Goal: Information Seeking & Learning: Learn about a topic

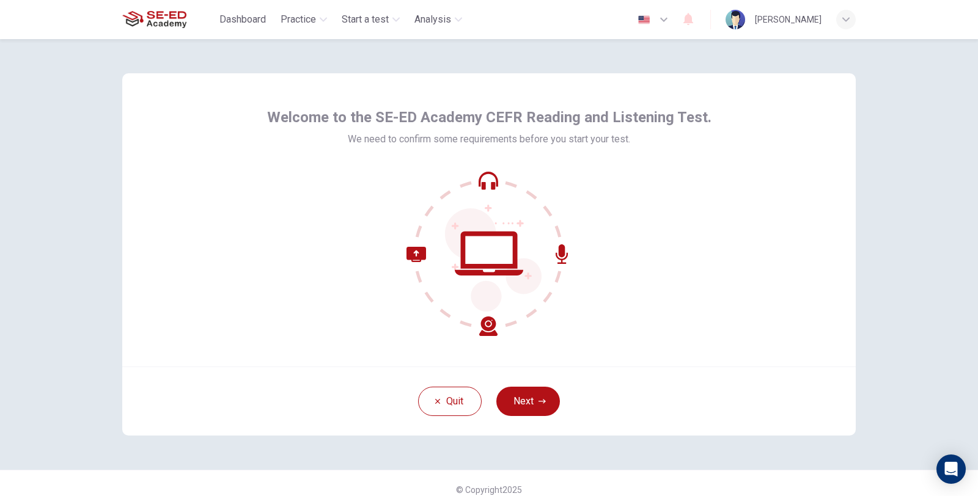
click at [978, 316] on div "Welcome to the SE-ED Academy CEFR Reading and Listening Test. We need to confir…" at bounding box center [489, 267] width 978 height 457
click at [539, 402] on icon "button" at bounding box center [542, 401] width 7 height 7
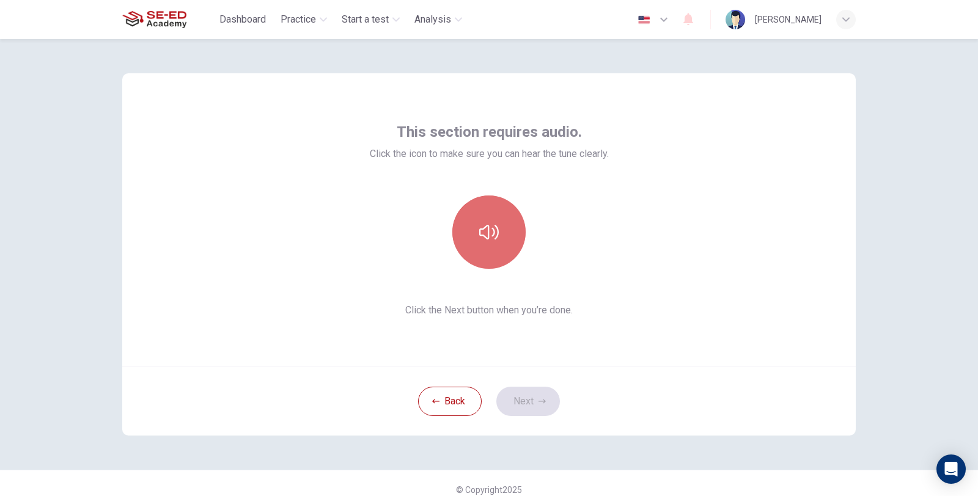
click at [488, 234] on icon "button" at bounding box center [489, 233] width 20 height 20
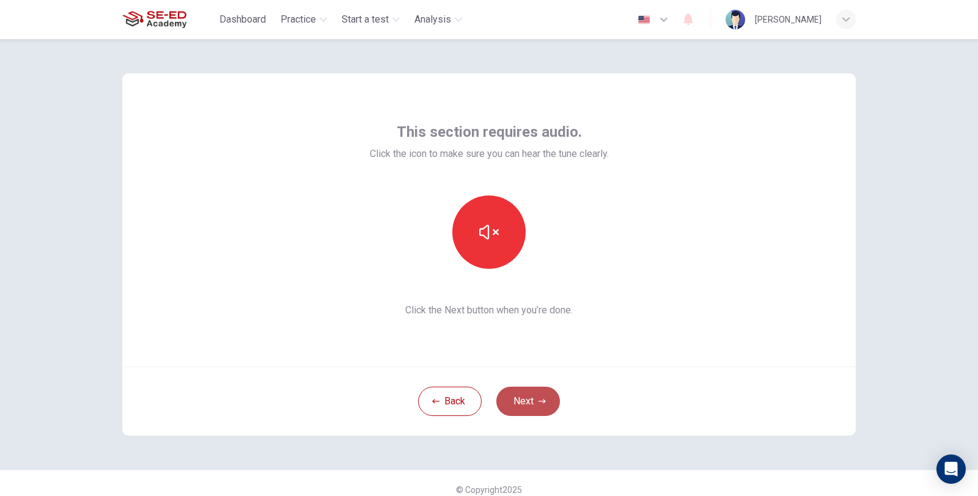
click at [540, 396] on button "Next" at bounding box center [528, 401] width 64 height 29
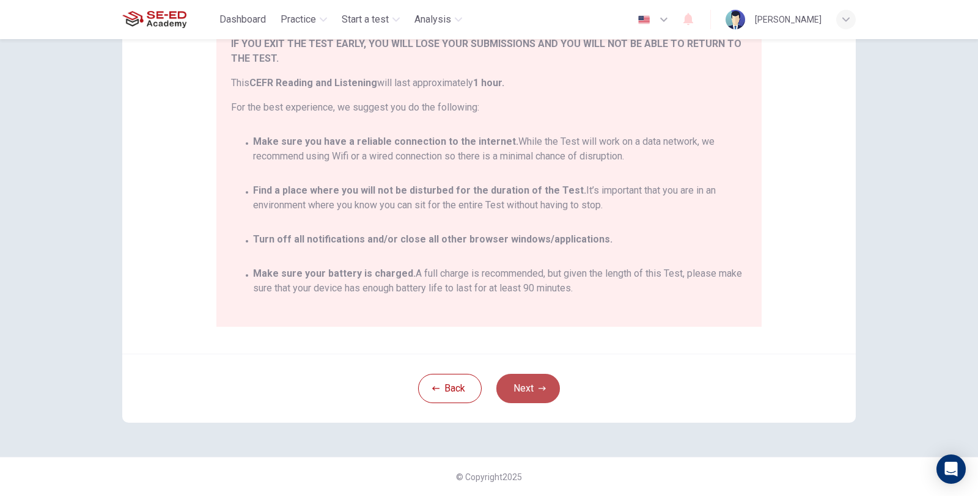
click at [528, 396] on button "Next" at bounding box center [528, 388] width 64 height 29
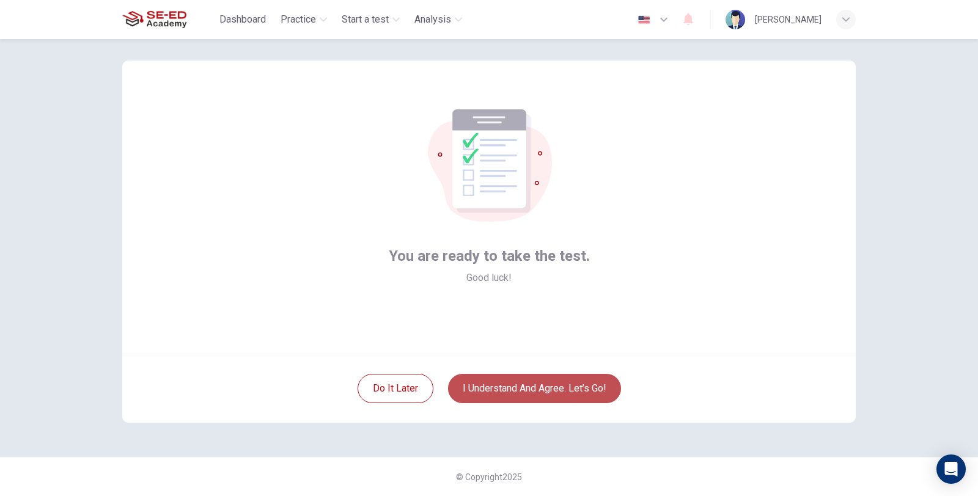
click at [530, 394] on button "I understand and agree. Let’s go!" at bounding box center [534, 388] width 173 height 29
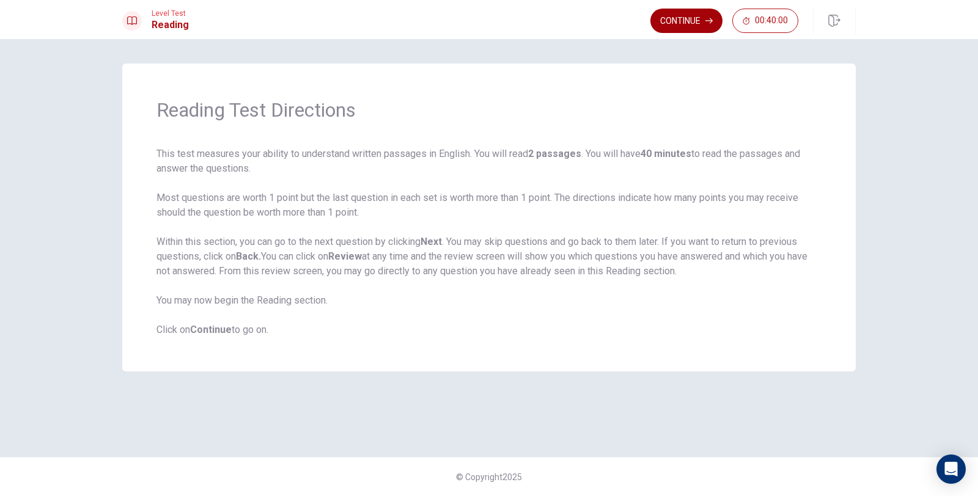
click at [701, 21] on button "Continue" at bounding box center [687, 21] width 72 height 24
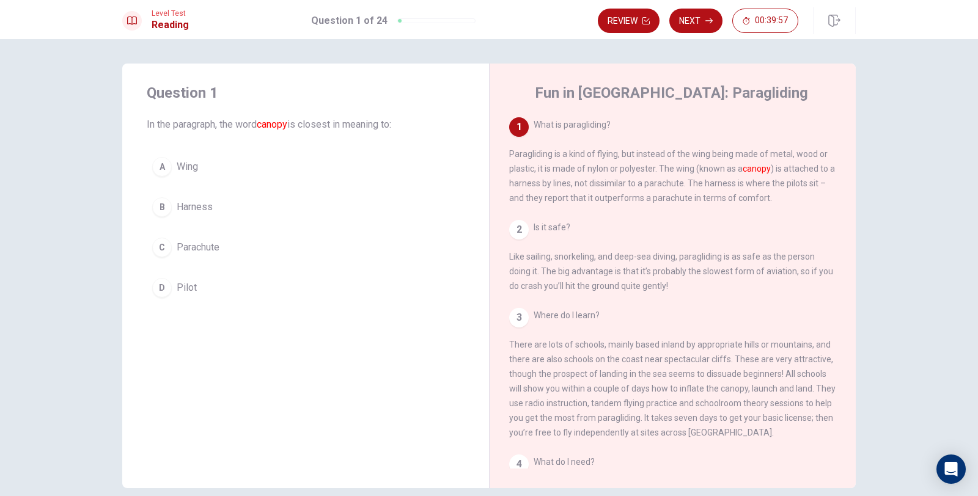
drag, startPoint x: 261, startPoint y: 125, endPoint x: 278, endPoint y: 121, distance: 17.5
click at [278, 121] on font "canopy" at bounding box center [272, 125] width 31 height 12
drag, startPoint x: 709, startPoint y: 171, endPoint x: 739, endPoint y: 171, distance: 29.4
click at [739, 171] on span "What is paragliding? Paragliding is a kind of flying, but instead of the wing b…" at bounding box center [672, 161] width 326 height 83
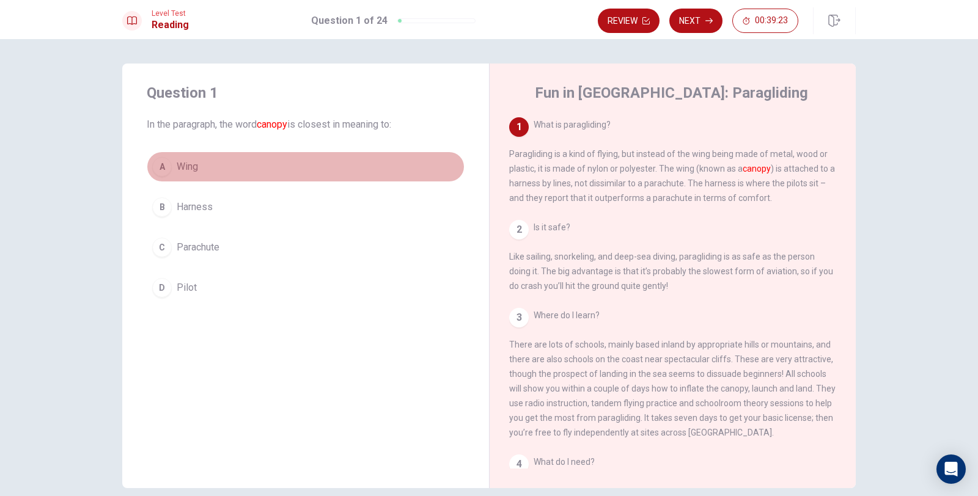
click at [164, 164] on div "A" at bounding box center [162, 167] width 20 height 20
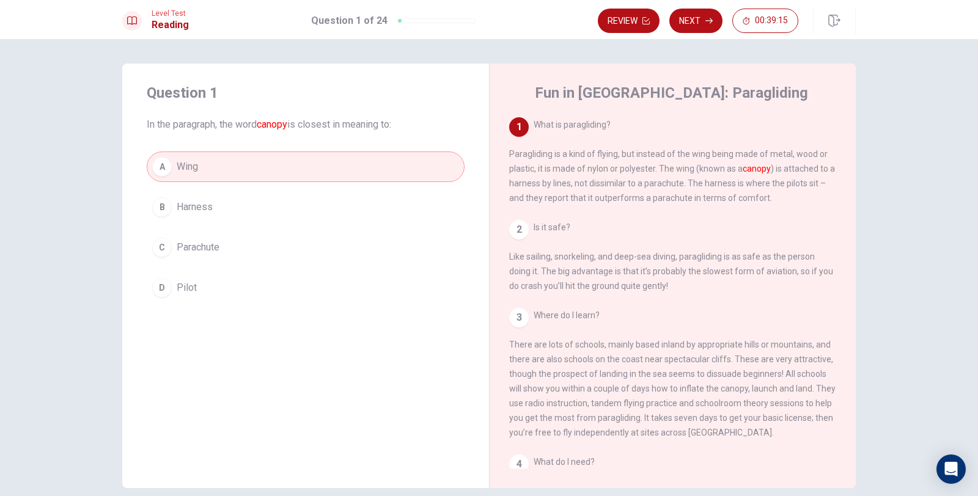
drag, startPoint x: 656, startPoint y: 171, endPoint x: 682, endPoint y: 166, distance: 26.1
click at [682, 166] on span "What is paragliding? Paragliding is a kind of flying, but instead of the wing b…" at bounding box center [672, 161] width 326 height 83
click at [684, 25] on button "Next" at bounding box center [695, 21] width 53 height 24
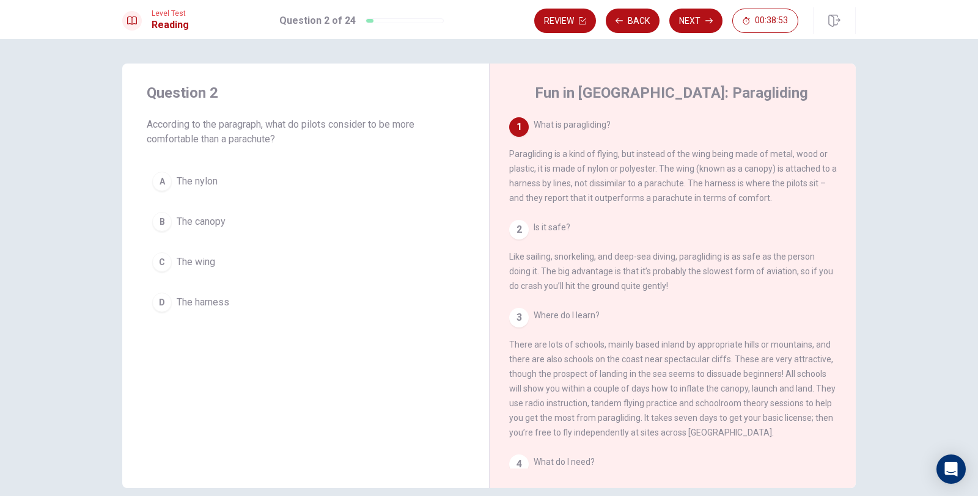
drag, startPoint x: 507, startPoint y: 202, endPoint x: 719, endPoint y: 204, distance: 211.5
click at [718, 203] on span "What is paragliding? Paragliding is a kind of flying, but instead of the wing b…" at bounding box center [673, 161] width 328 height 83
click at [218, 297] on span "The harness" at bounding box center [203, 302] width 53 height 15
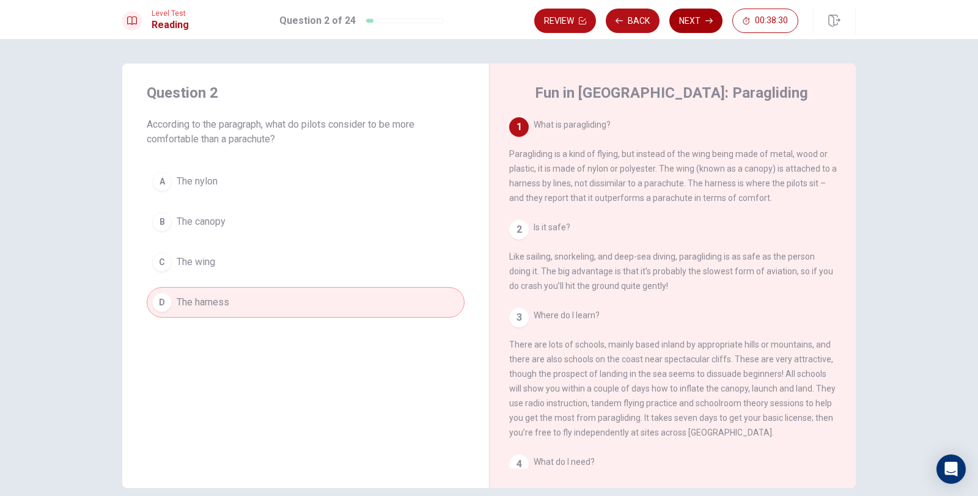
click at [698, 19] on button "Next" at bounding box center [695, 21] width 53 height 24
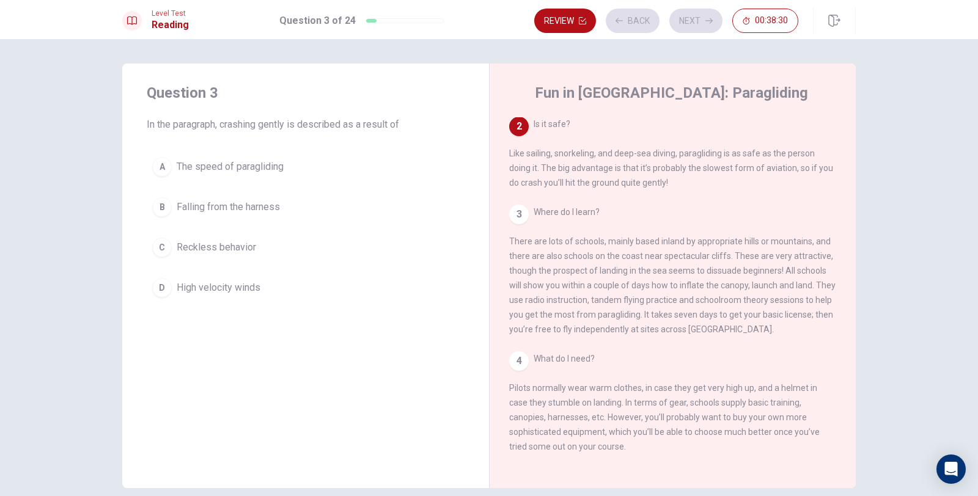
scroll to position [106, 0]
click at [276, 163] on span "The speed of paragliding" at bounding box center [230, 167] width 107 height 15
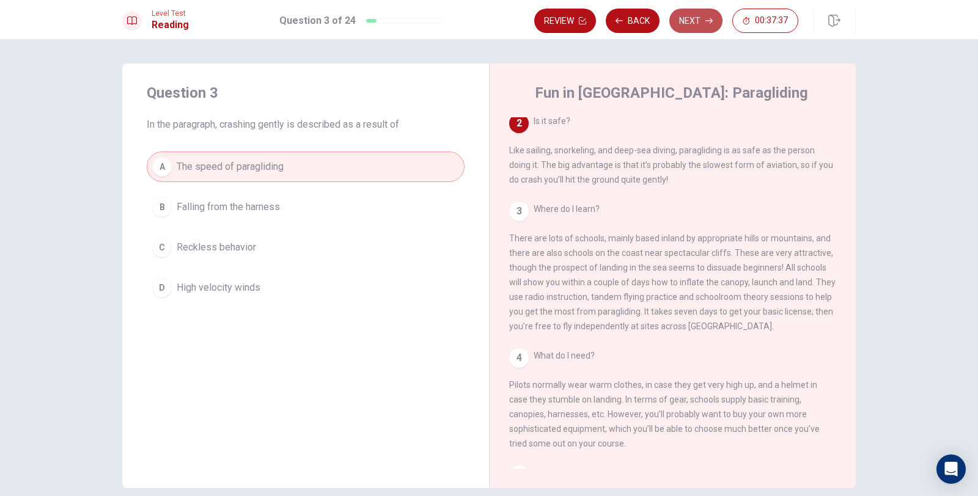
click at [704, 24] on button "Next" at bounding box center [695, 21] width 53 height 24
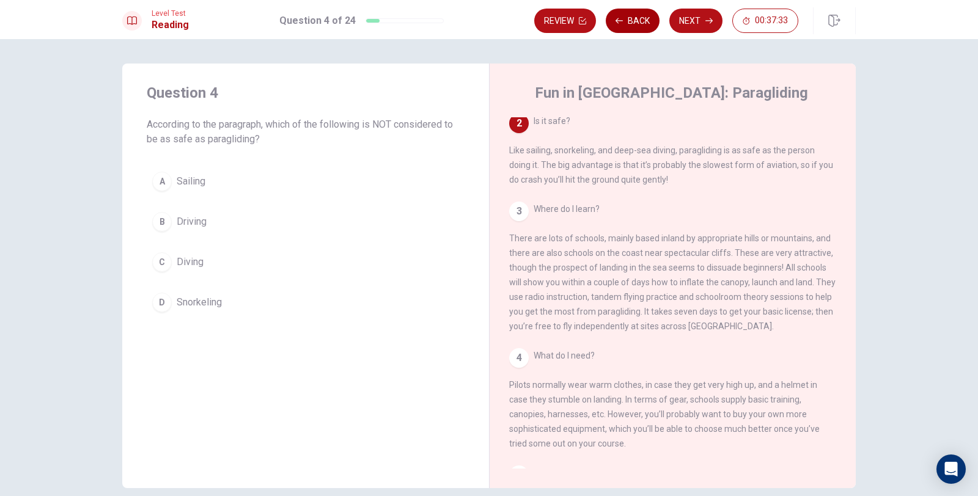
click at [634, 26] on button "Back" at bounding box center [633, 21] width 54 height 24
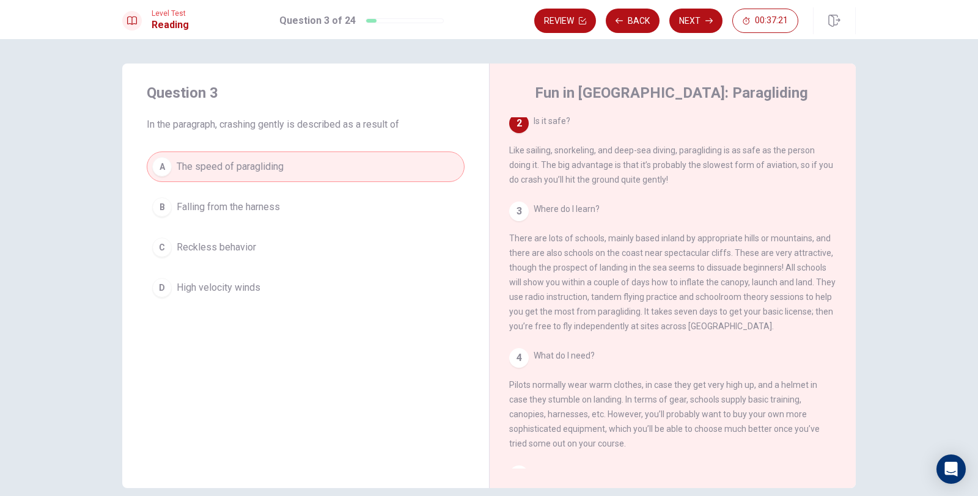
drag, startPoint x: 636, startPoint y: 173, endPoint x: 782, endPoint y: 165, distance: 146.3
click at [782, 165] on div "2 Is it safe? Like sailing, snorkeling, and deep-sea diving, paragliding is as …" at bounding box center [673, 150] width 328 height 73
click at [684, 21] on button "Next" at bounding box center [695, 21] width 53 height 24
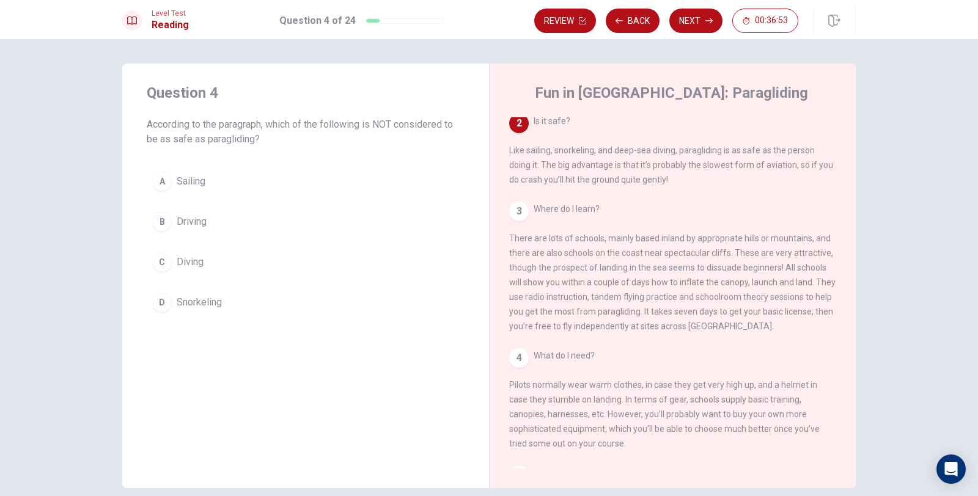
click at [201, 224] on span "Driving" at bounding box center [192, 222] width 30 height 15
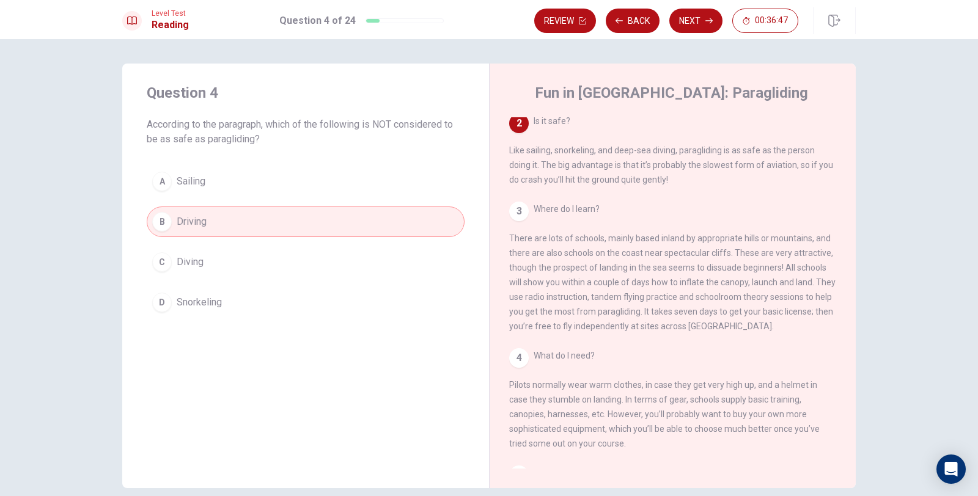
click at [706, 22] on icon "button" at bounding box center [709, 20] width 7 height 7
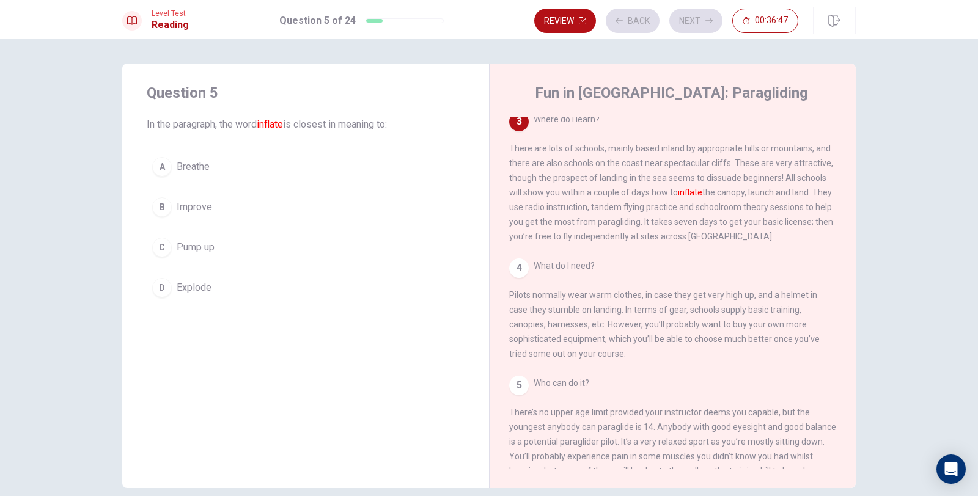
scroll to position [197, 0]
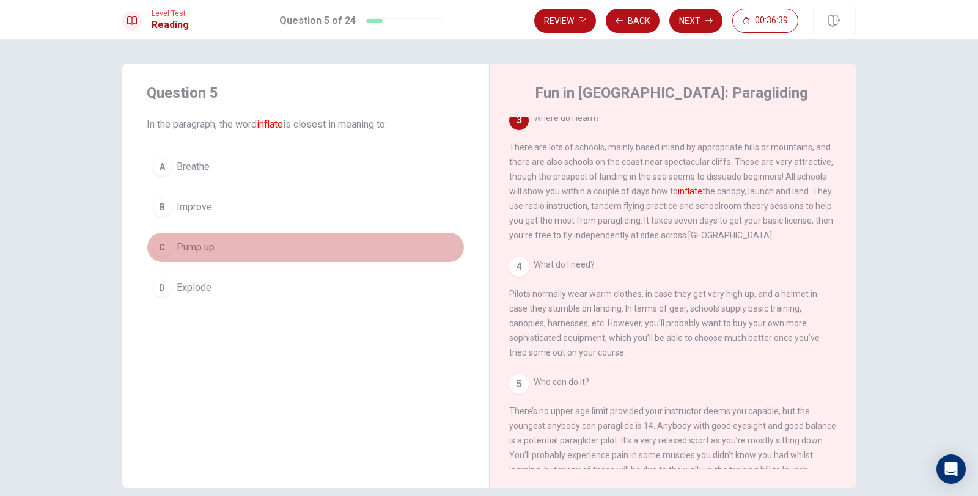
click at [165, 243] on div "C" at bounding box center [162, 248] width 20 height 20
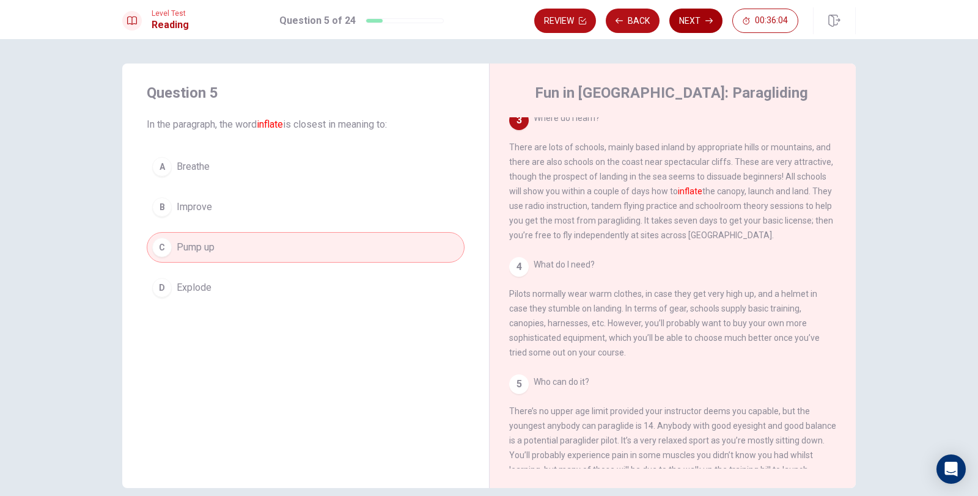
click at [693, 15] on button "Next" at bounding box center [695, 21] width 53 height 24
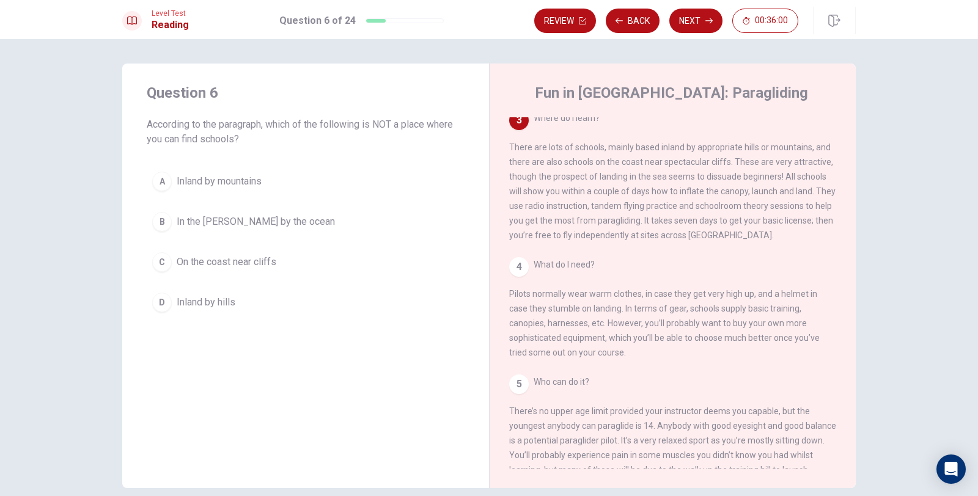
drag, startPoint x: 365, startPoint y: 126, endPoint x: 391, endPoint y: 125, distance: 25.7
click at [391, 125] on span "According to the paragraph, which of the following is NOT a place where you can…" at bounding box center [306, 131] width 318 height 29
click at [623, 21] on icon "button" at bounding box center [619, 20] width 7 height 7
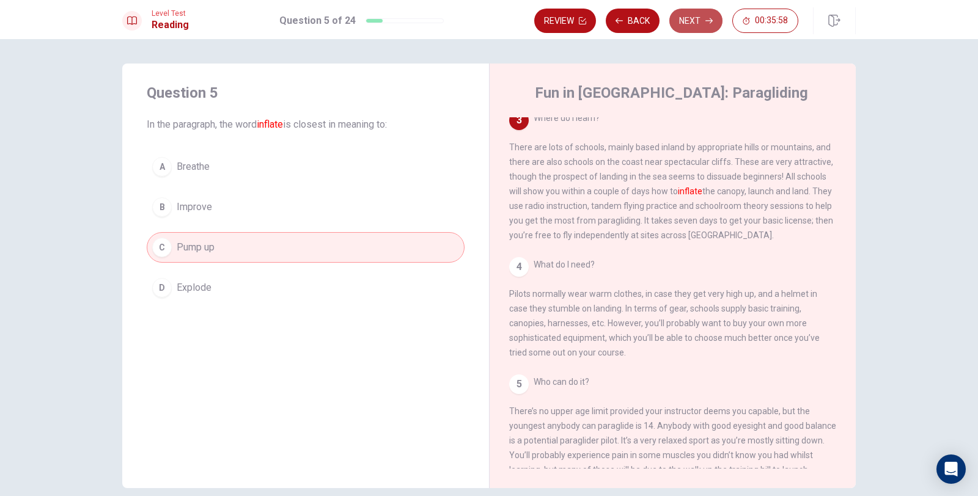
click at [683, 17] on button "Next" at bounding box center [695, 21] width 53 height 24
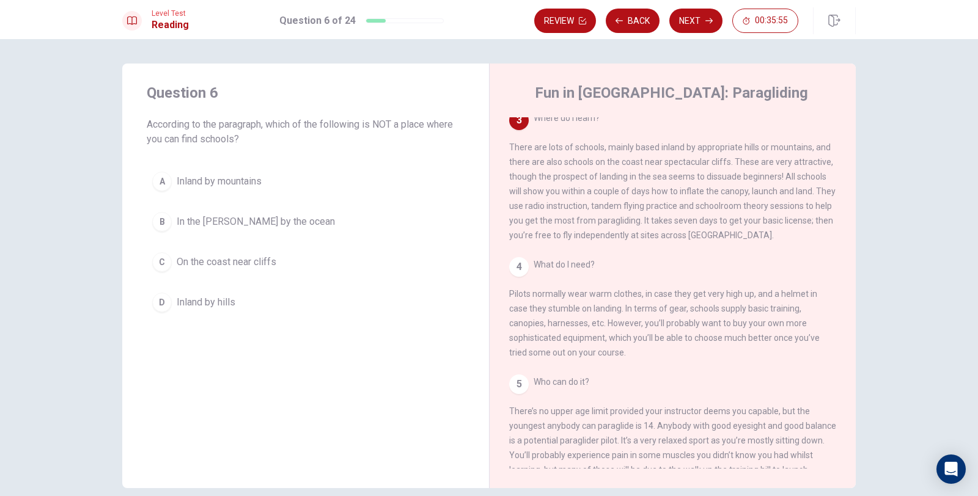
drag, startPoint x: 366, startPoint y: 122, endPoint x: 421, endPoint y: 122, distance: 55.0
click at [421, 122] on span "According to the paragraph, which of the following is NOT a place where you can…" at bounding box center [306, 131] width 318 height 29
drag, startPoint x: 660, startPoint y: 157, endPoint x: 679, endPoint y: 155, distance: 19.7
click at [679, 155] on span "Where do I learn? There are lots of schools, mainly based inland by appropriate…" at bounding box center [672, 176] width 326 height 127
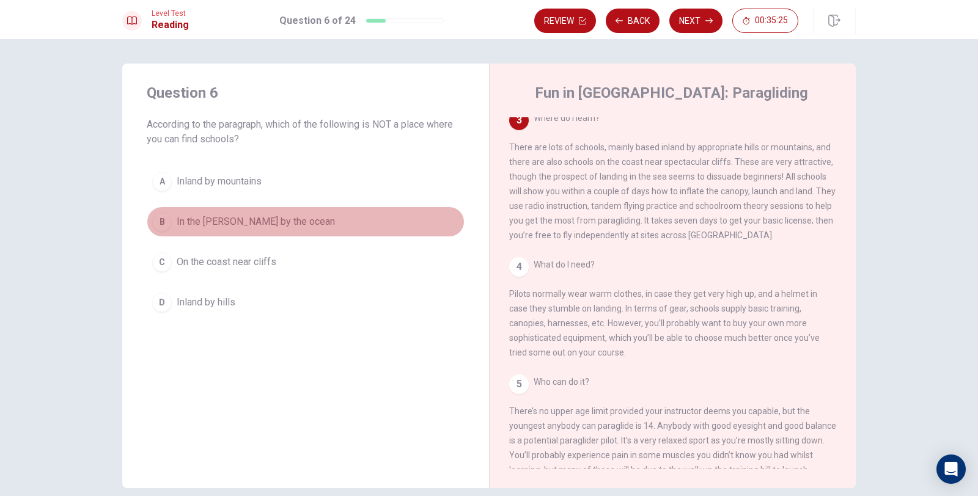
click at [224, 219] on span "In the [PERSON_NAME] by the ocean" at bounding box center [256, 222] width 158 height 15
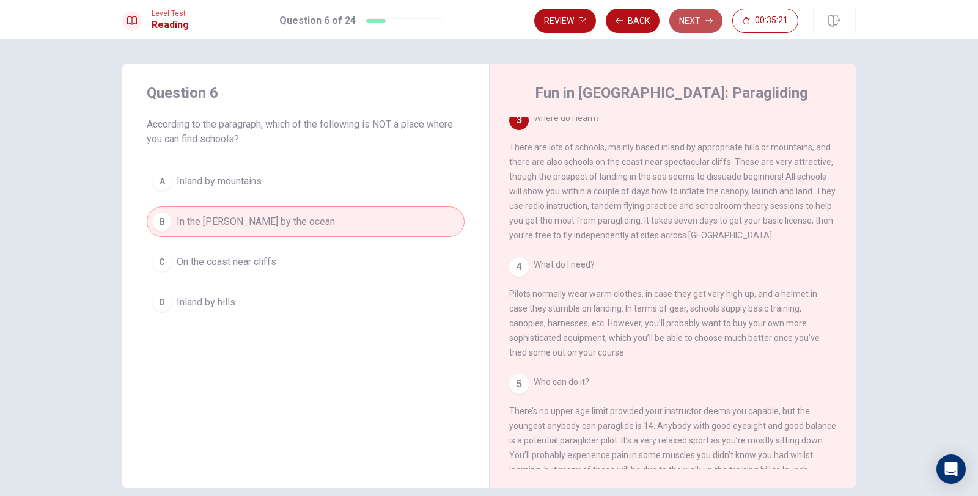
click at [699, 15] on button "Next" at bounding box center [695, 21] width 53 height 24
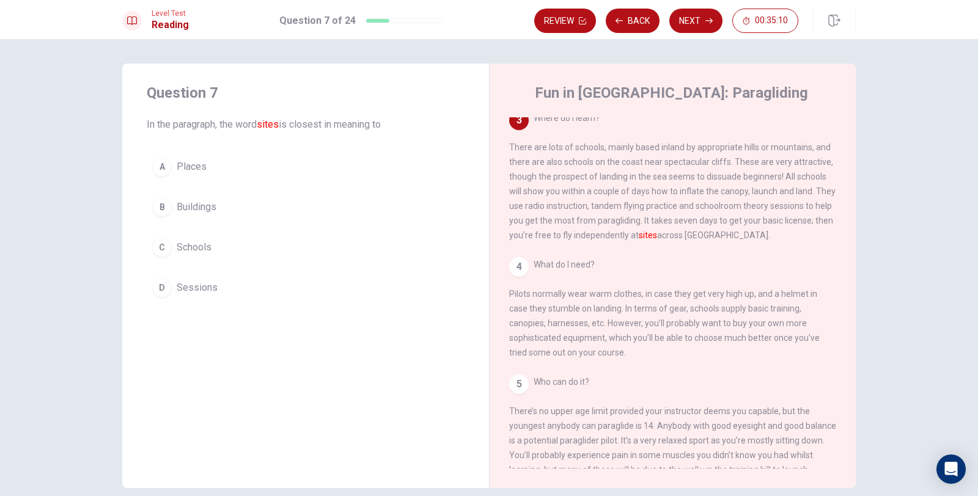
click at [253, 166] on button "A Places" at bounding box center [306, 167] width 318 height 31
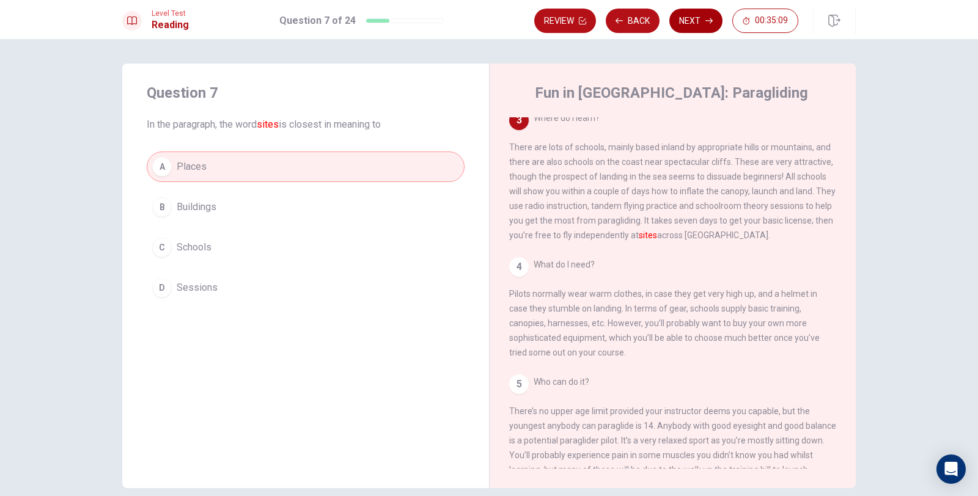
click at [684, 26] on button "Next" at bounding box center [695, 21] width 53 height 24
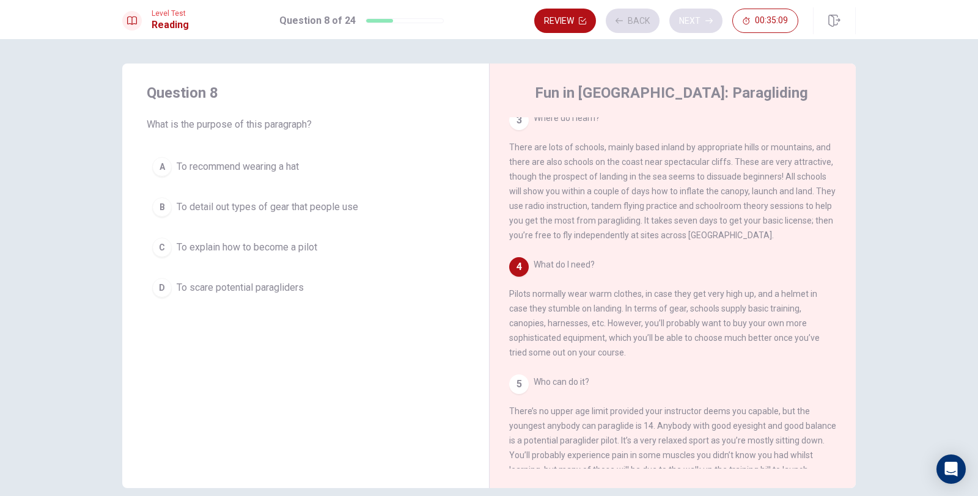
scroll to position [227, 0]
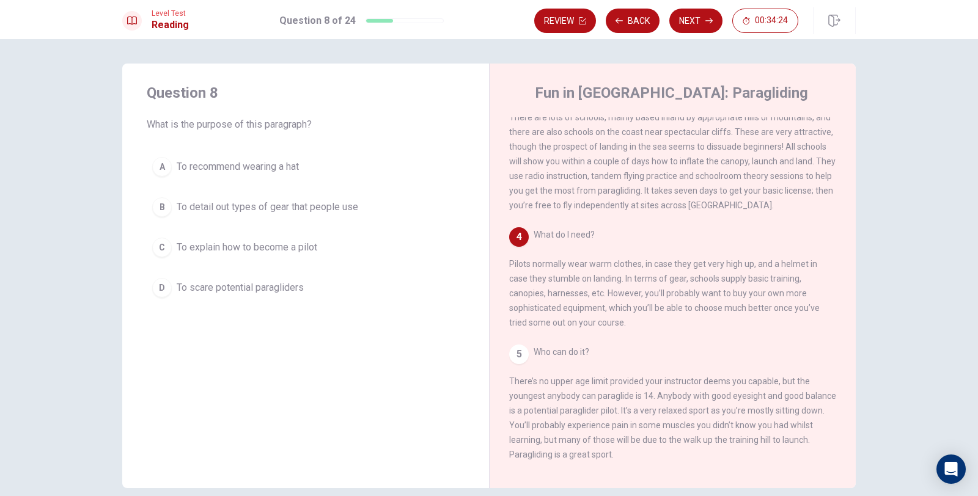
click at [314, 205] on span "To detail out types of gear that people use" at bounding box center [268, 207] width 182 height 15
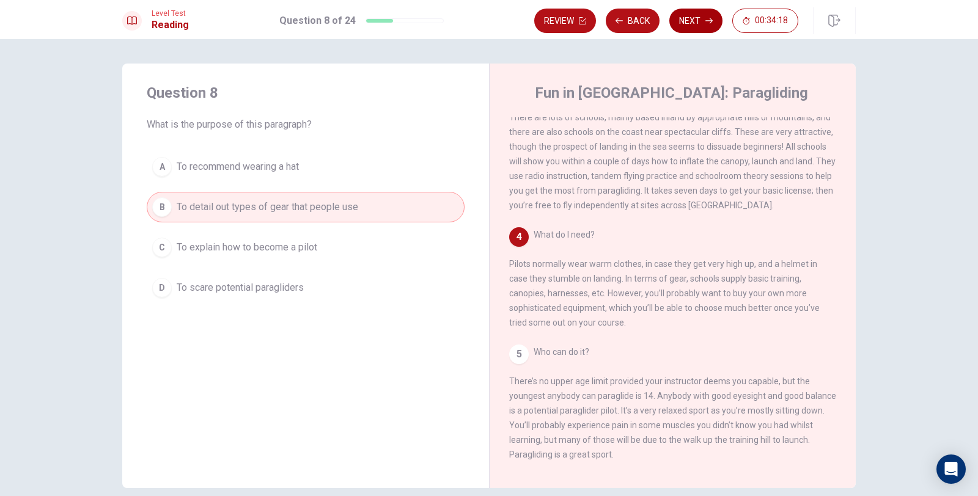
click at [696, 21] on button "Next" at bounding box center [695, 21] width 53 height 24
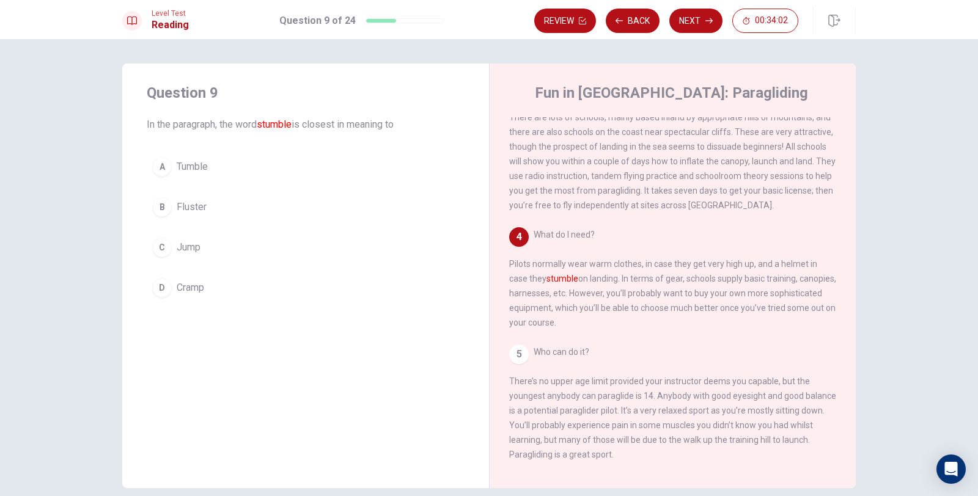
click at [194, 284] on span "Cramp" at bounding box center [191, 288] width 28 height 15
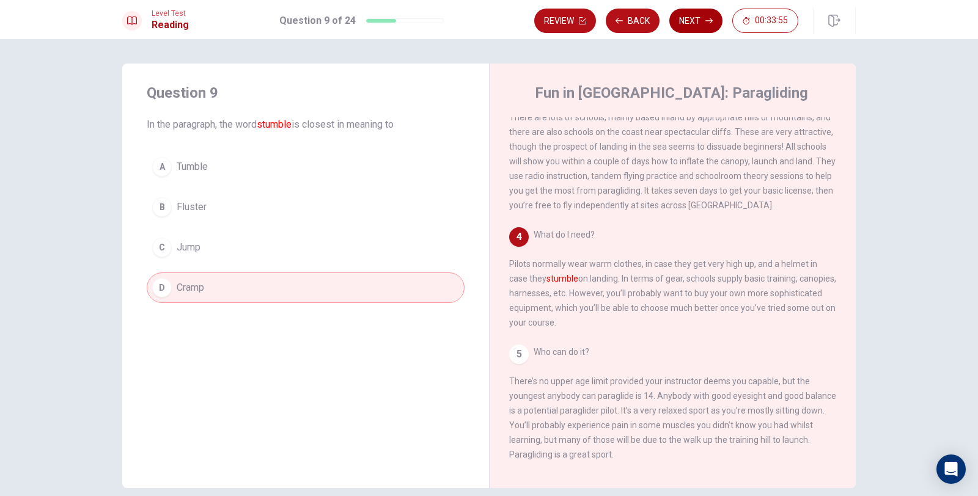
click at [687, 18] on button "Next" at bounding box center [695, 21] width 53 height 24
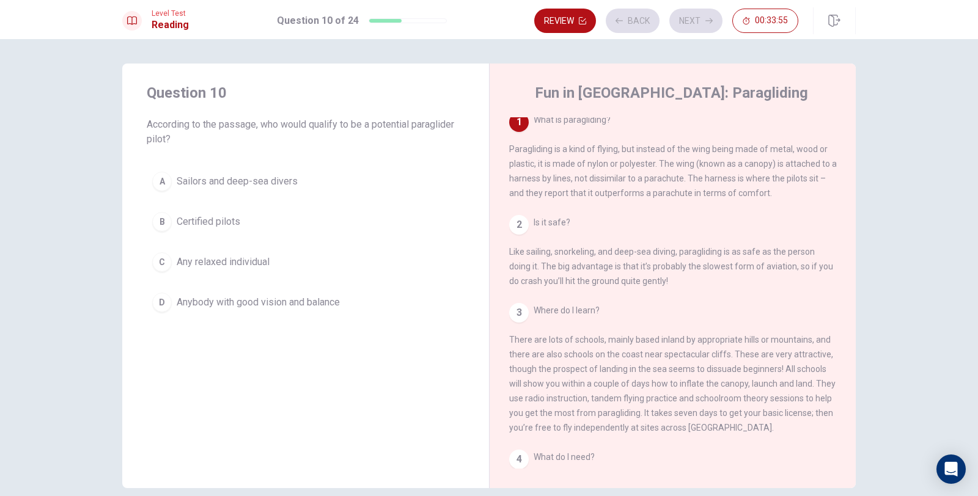
scroll to position [0, 0]
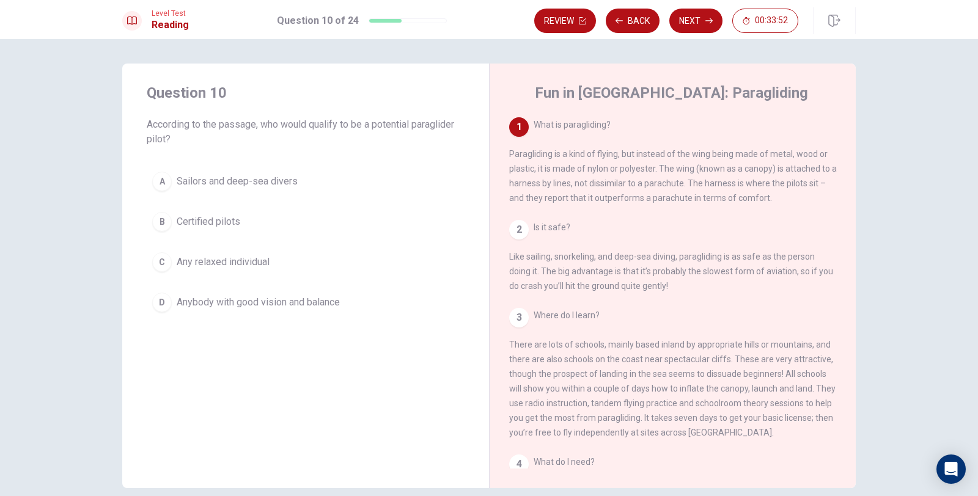
drag, startPoint x: 270, startPoint y: 127, endPoint x: 344, endPoint y: 130, distance: 74.0
click at [344, 130] on span "According to the passage, who would qualify to be a potential paraglider pilot?" at bounding box center [306, 131] width 318 height 29
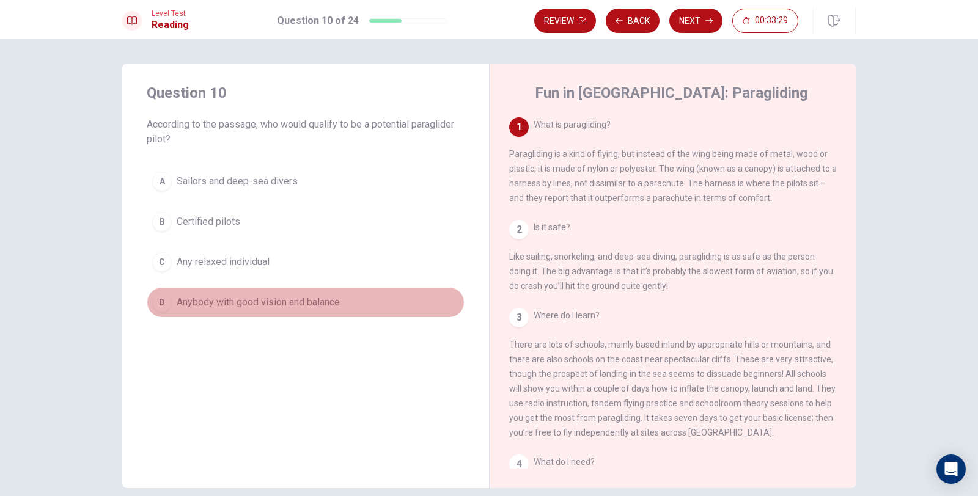
click at [273, 308] on span "Anybody with good vision and balance" at bounding box center [258, 302] width 163 height 15
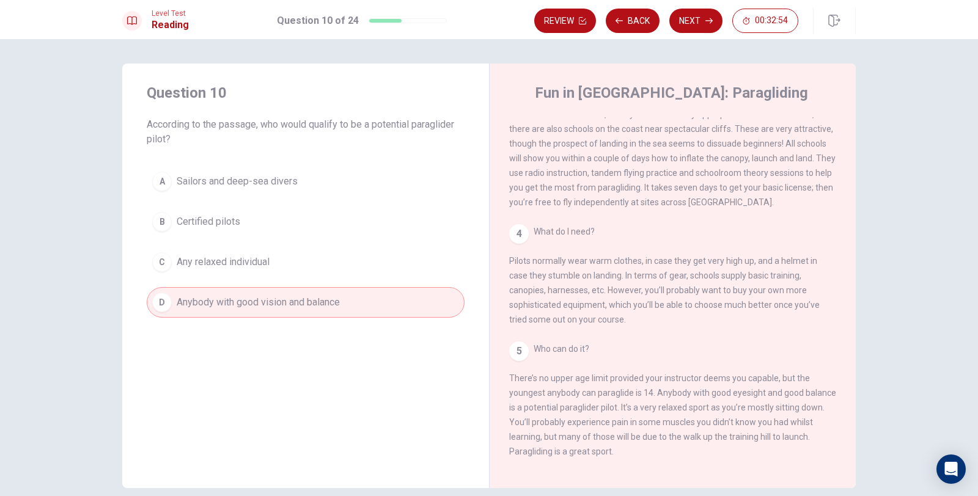
scroll to position [257, 0]
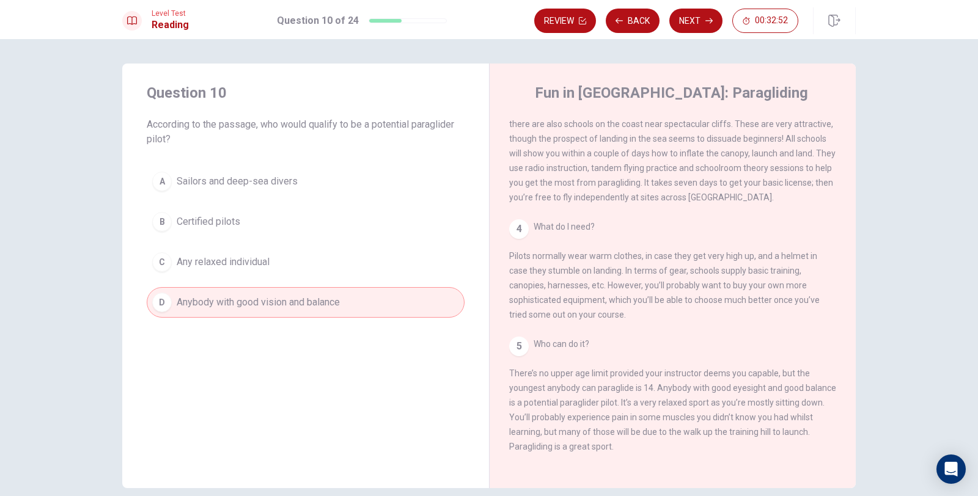
drag, startPoint x: 540, startPoint y: 373, endPoint x: 593, endPoint y: 385, distance: 54.6
click at [592, 385] on span "Who can do it? There’s no upper age limit provided your instructor deems you ca…" at bounding box center [672, 395] width 327 height 112
click at [683, 17] on button "Next" at bounding box center [695, 21] width 53 height 24
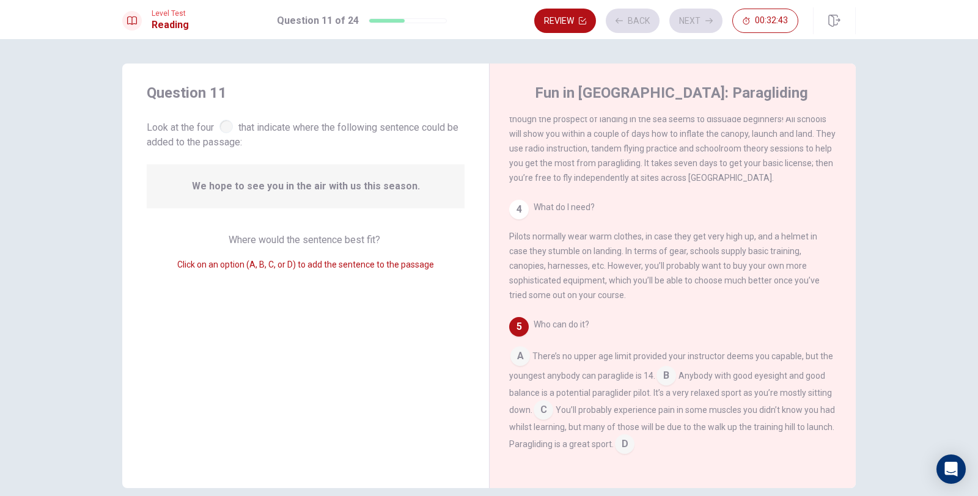
scroll to position [271, 0]
drag, startPoint x: 234, startPoint y: 182, endPoint x: 242, endPoint y: 193, distance: 14.1
click at [242, 193] on span "We hope to see you in the air with us this season." at bounding box center [306, 186] width 228 height 15
click at [635, 440] on input at bounding box center [625, 446] width 20 height 20
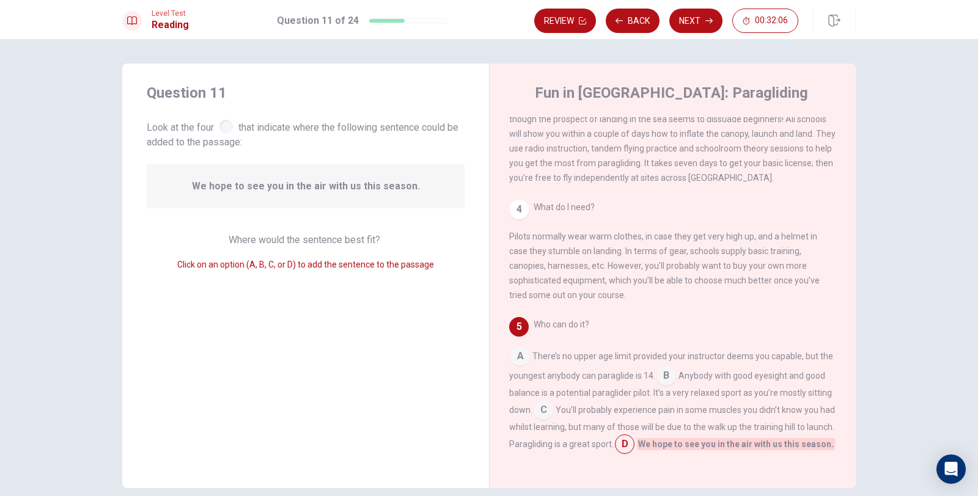
click at [685, 33] on div "Review Back Next 00:32:06" at bounding box center [695, 20] width 322 height 27
click at [696, 28] on button "Next" at bounding box center [695, 21] width 53 height 24
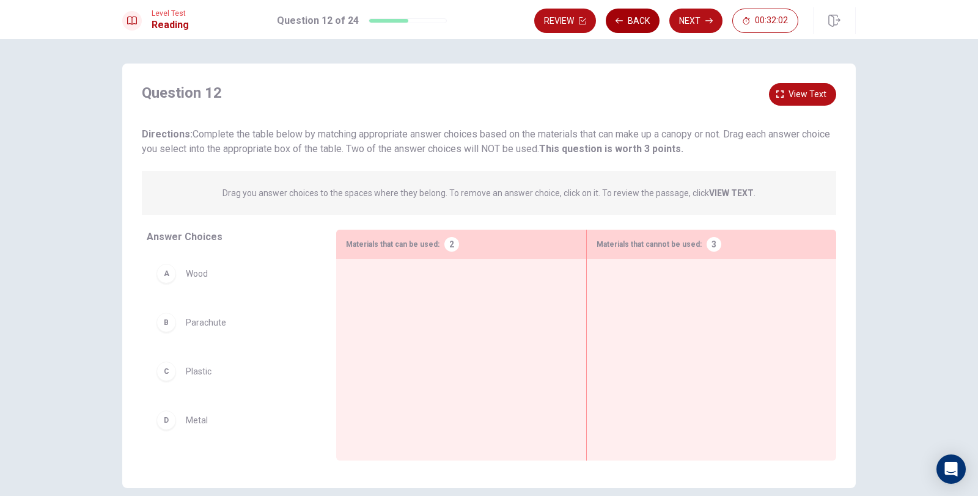
click at [626, 24] on button "Back" at bounding box center [633, 21] width 54 height 24
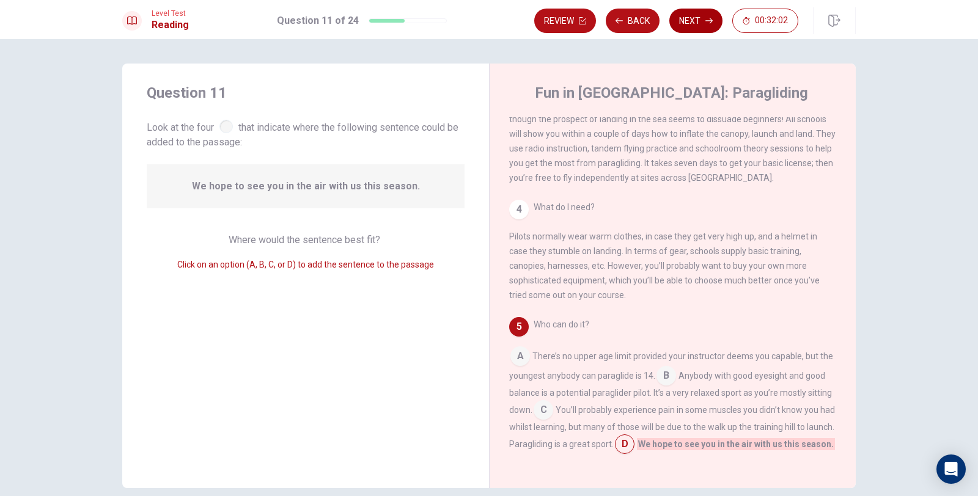
scroll to position [286, 0]
click at [692, 21] on button "Next" at bounding box center [695, 21] width 53 height 24
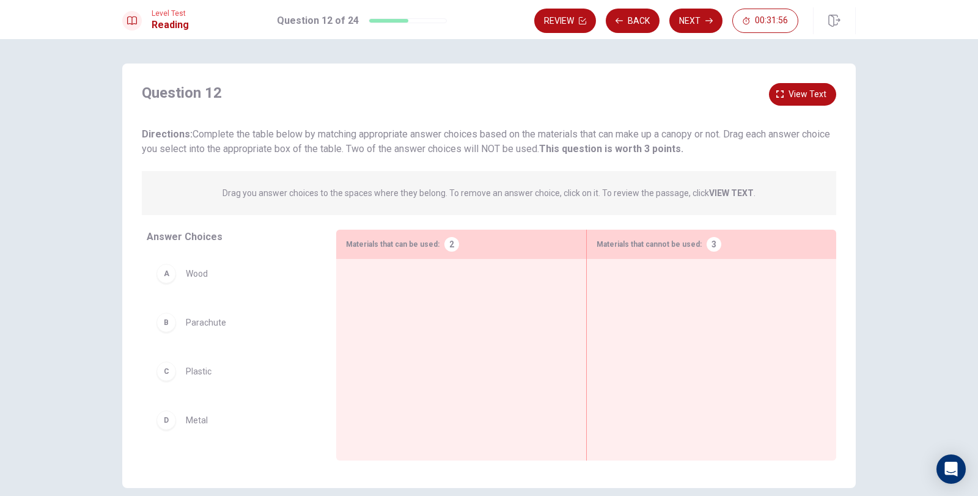
drag, startPoint x: 240, startPoint y: 193, endPoint x: 441, endPoint y: 192, distance: 201.8
click at [441, 192] on p "Drag you answer choices to the spaces where they belong. To remove an answer ch…" at bounding box center [489, 193] width 533 height 15
drag, startPoint x: 216, startPoint y: 358, endPoint x: 424, endPoint y: 312, distance: 213.3
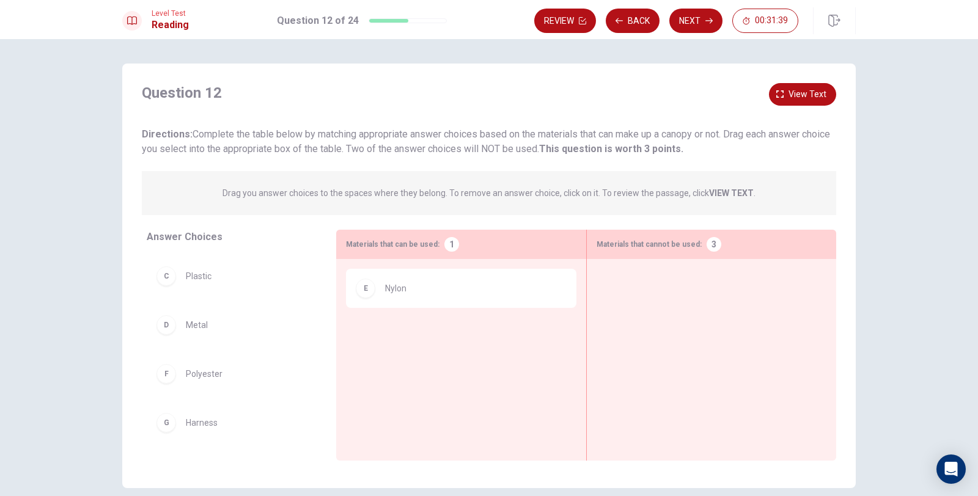
scroll to position [95, 0]
click at [254, 344] on div "D Metal" at bounding box center [232, 325] width 170 height 39
drag, startPoint x: 194, startPoint y: 382, endPoint x: 431, endPoint y: 326, distance: 243.8
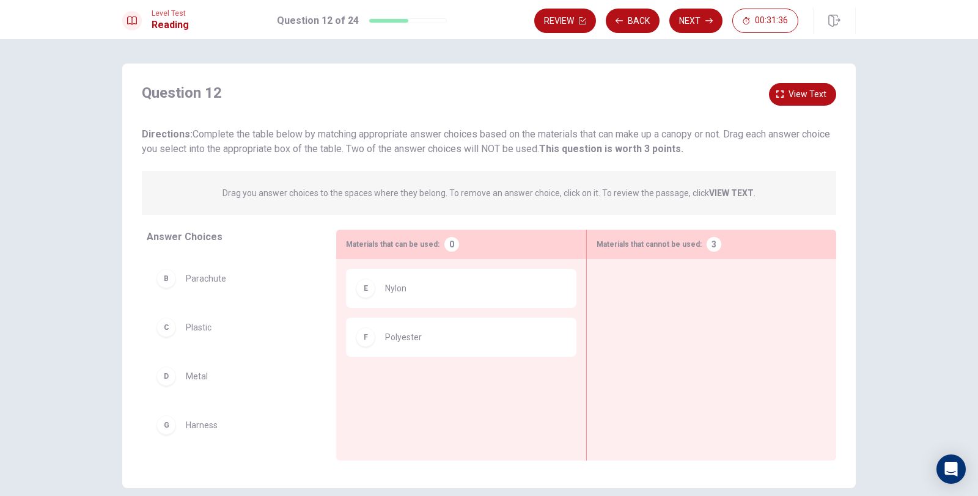
scroll to position [46, 0]
drag, startPoint x: 208, startPoint y: 384, endPoint x: 666, endPoint y: 301, distance: 464.7
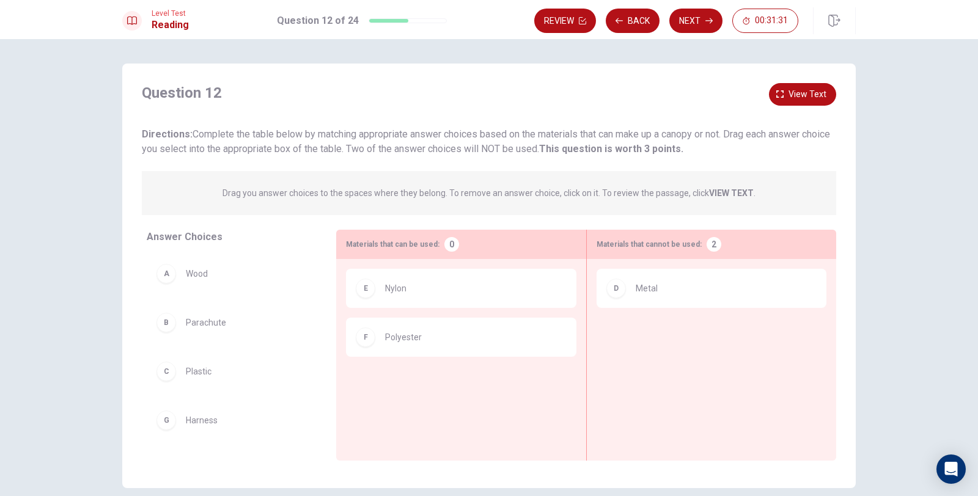
scroll to position [0, 0]
drag, startPoint x: 217, startPoint y: 286, endPoint x: 685, endPoint y: 337, distance: 471.1
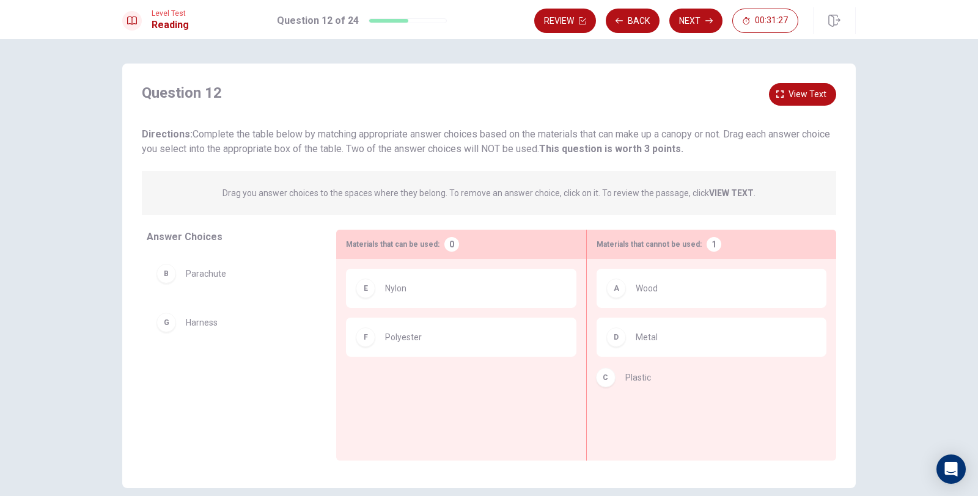
drag, startPoint x: 241, startPoint y: 320, endPoint x: 701, endPoint y: 378, distance: 463.4
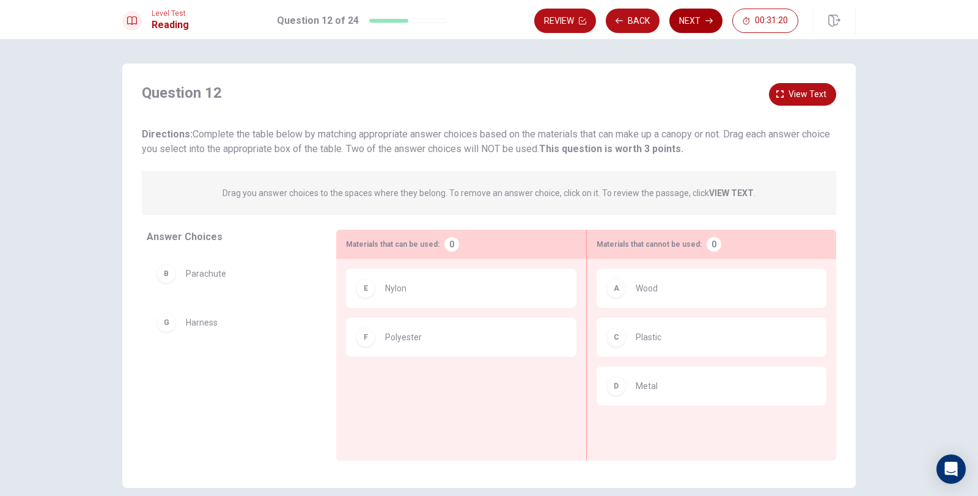
click at [690, 19] on button "Next" at bounding box center [695, 21] width 53 height 24
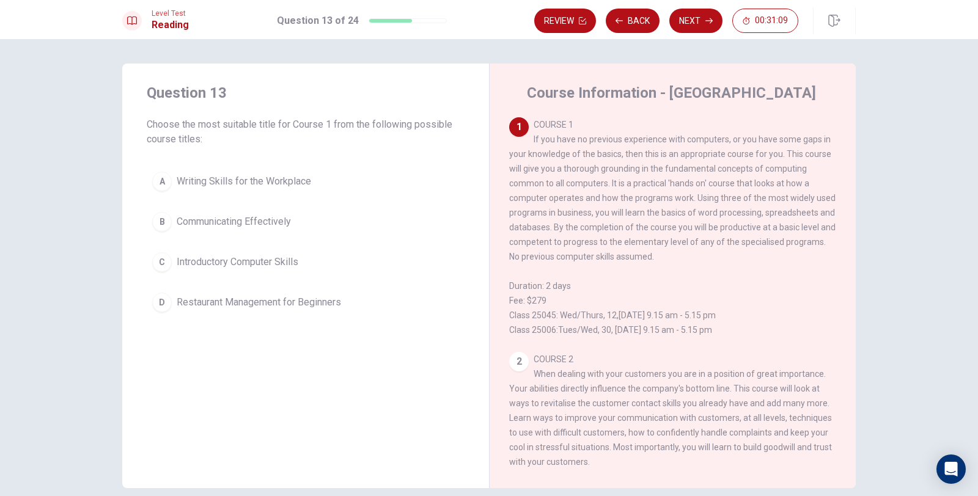
drag, startPoint x: 262, startPoint y: 125, endPoint x: 334, endPoint y: 124, distance: 72.2
click at [334, 124] on span "Choose the most suitable title for Course 1 from the following possible course …" at bounding box center [306, 131] width 318 height 29
click at [235, 263] on span "Introductory Computer Skills" at bounding box center [238, 262] width 122 height 15
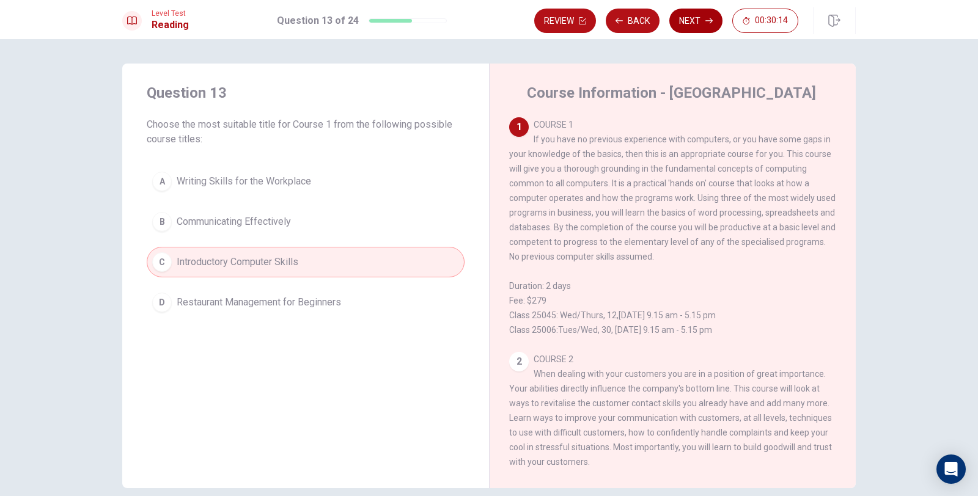
click at [706, 24] on button "Next" at bounding box center [695, 21] width 53 height 24
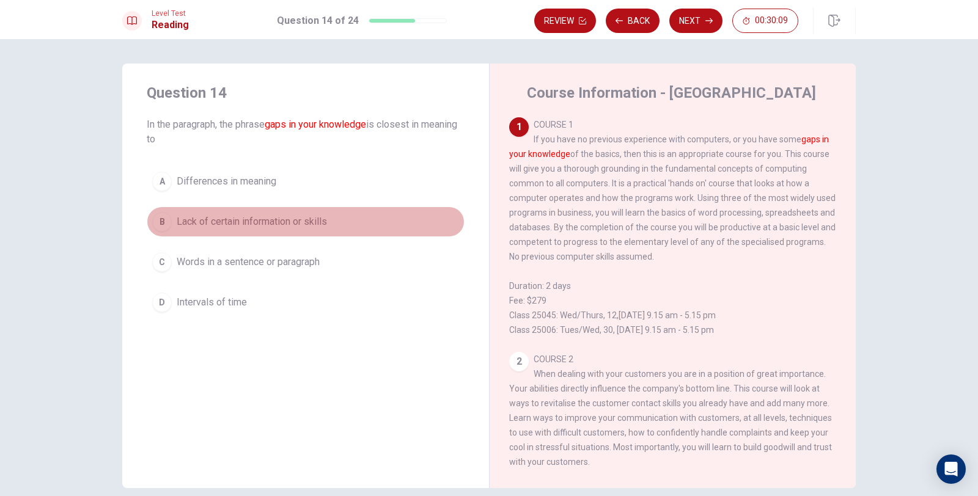
drag, startPoint x: 254, startPoint y: 225, endPoint x: 249, endPoint y: 235, distance: 10.7
click at [250, 234] on button "B Lack of certain information or skills" at bounding box center [306, 222] width 318 height 31
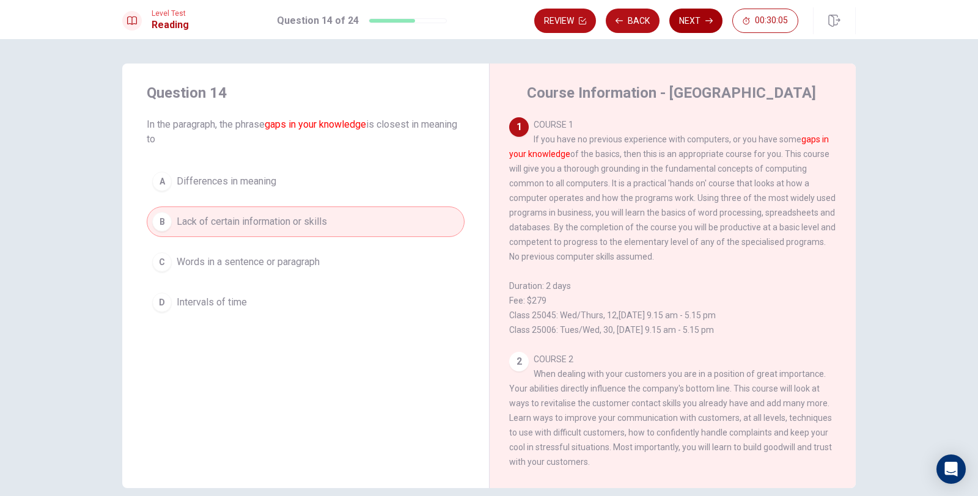
click at [692, 31] on button "Next" at bounding box center [695, 21] width 53 height 24
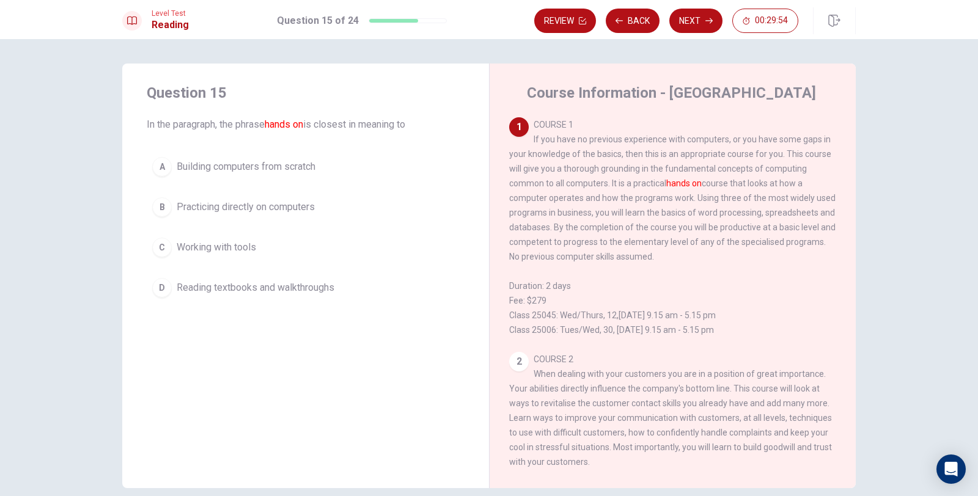
click at [315, 205] on button "B Practicing directly on computers" at bounding box center [306, 207] width 318 height 31
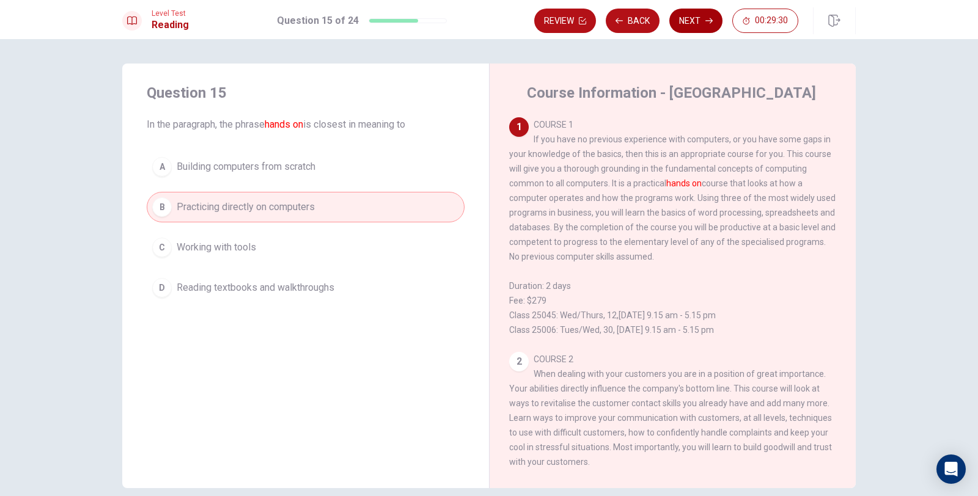
click at [706, 10] on button "Next" at bounding box center [695, 21] width 53 height 24
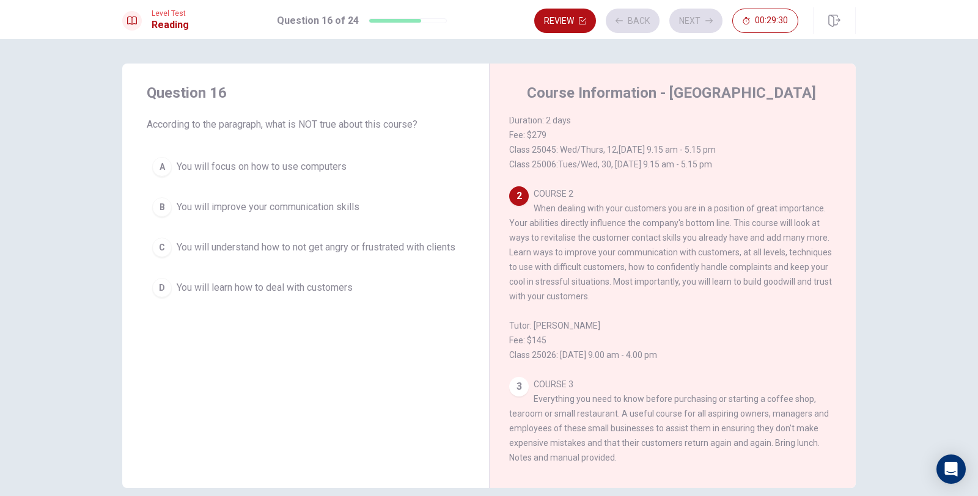
scroll to position [198, 0]
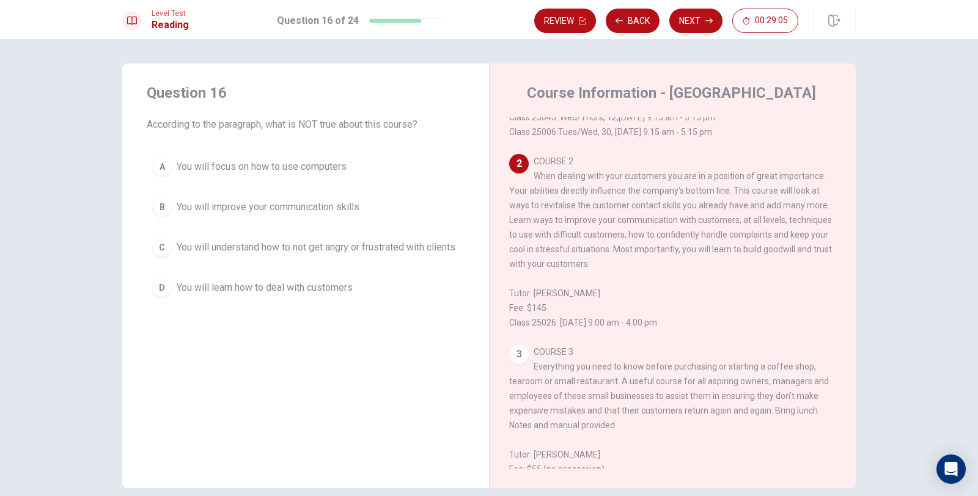
click at [320, 166] on span "You will focus on how to use computers" at bounding box center [262, 167] width 170 height 15
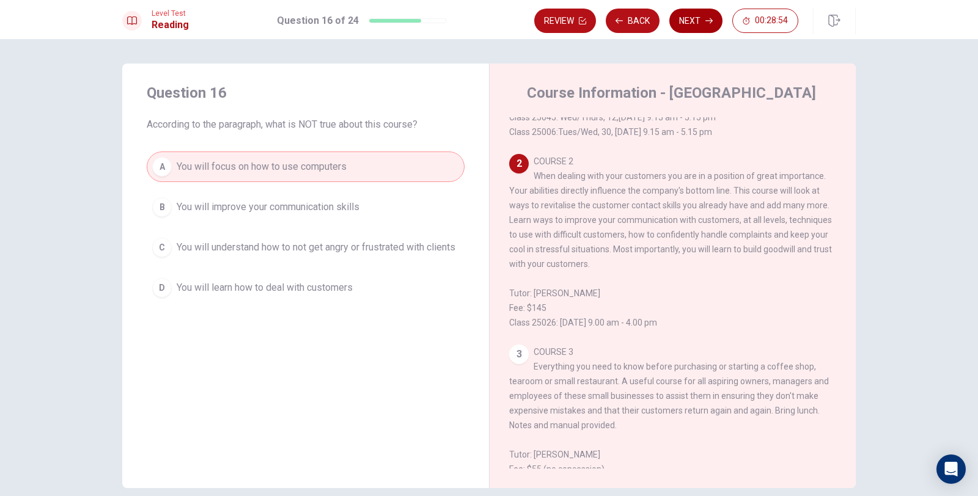
click at [700, 26] on button "Next" at bounding box center [695, 21] width 53 height 24
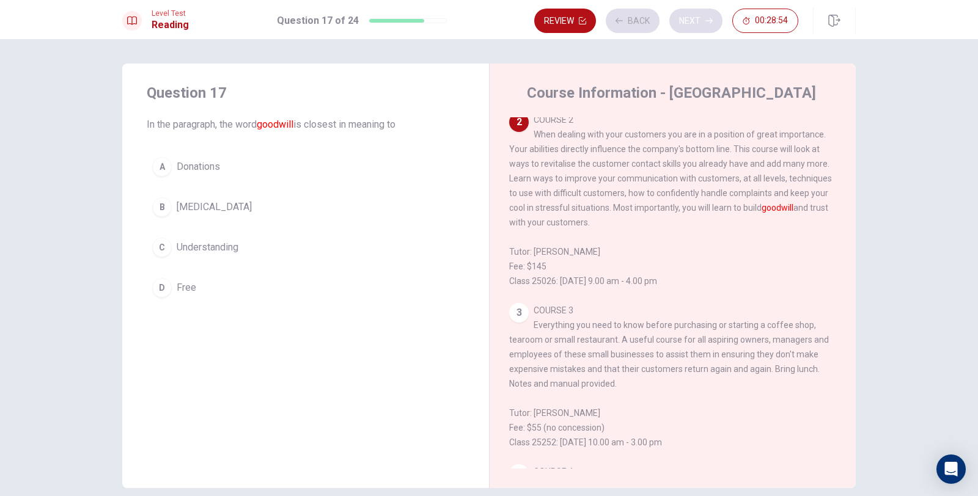
scroll to position [244, 0]
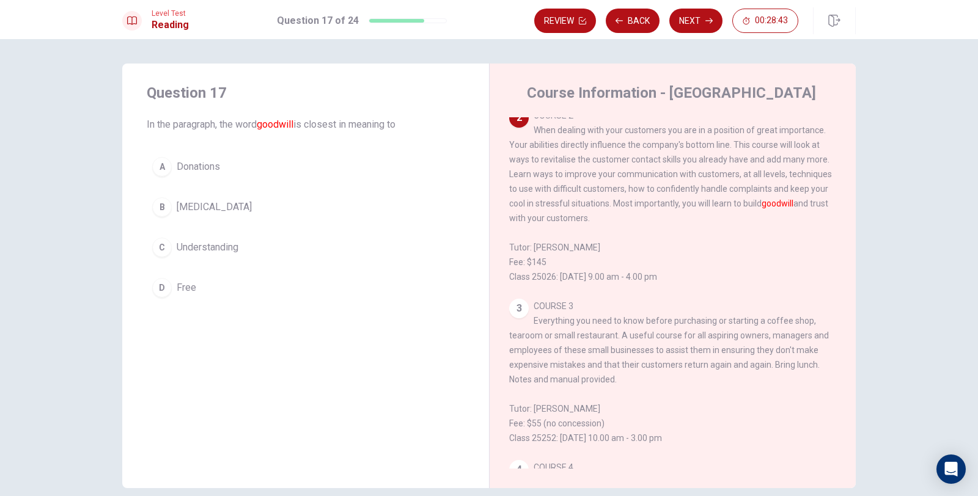
click at [248, 246] on button "C Understanding" at bounding box center [306, 247] width 318 height 31
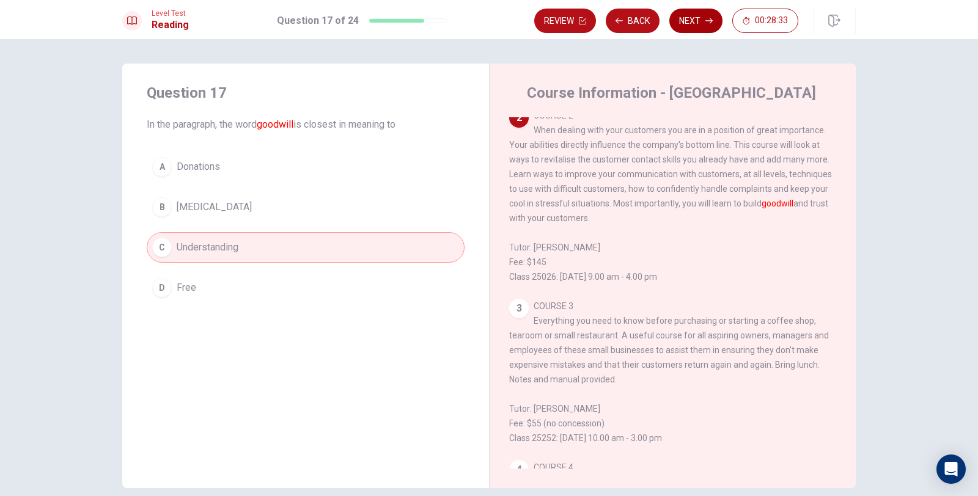
click at [689, 28] on button "Next" at bounding box center [695, 21] width 53 height 24
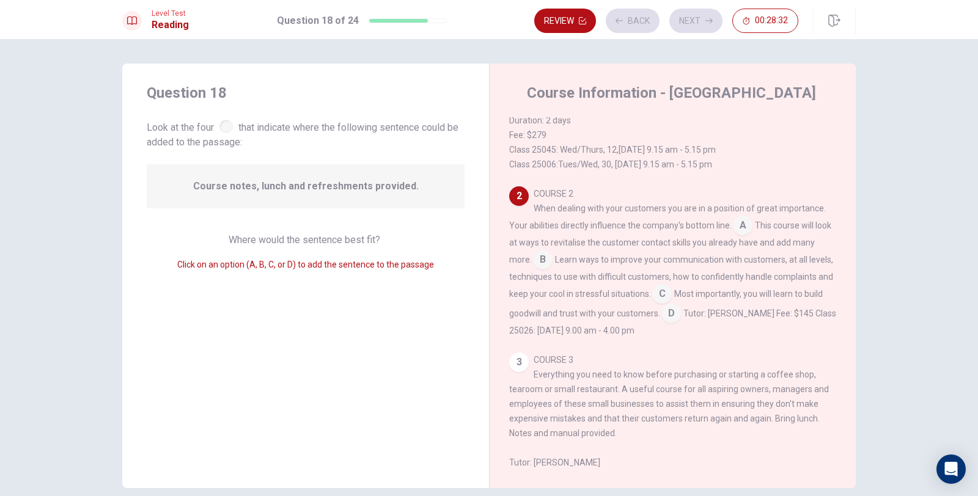
scroll to position [166, 0]
click at [704, 337] on div "COURSE 2 When dealing with your customers you are in a position of great import…" at bounding box center [673, 262] width 328 height 152
click at [681, 323] on input at bounding box center [672, 314] width 20 height 20
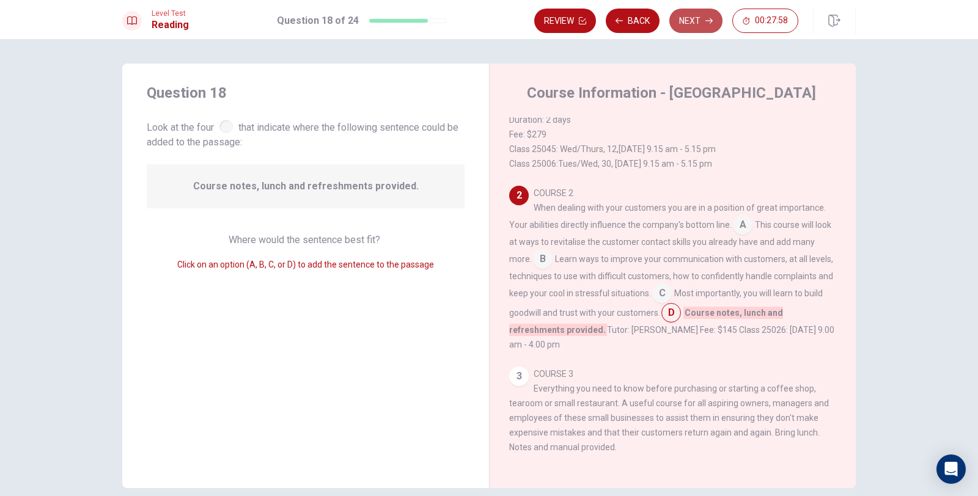
click at [690, 26] on button "Next" at bounding box center [695, 21] width 53 height 24
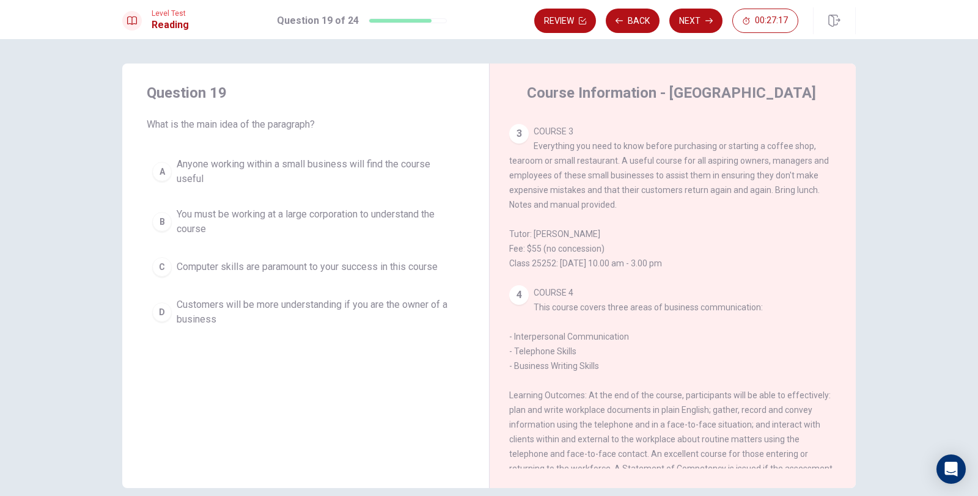
scroll to position [422, 0]
click at [400, 157] on button "A Anyone working within a small business will find the course useful" at bounding box center [306, 172] width 318 height 40
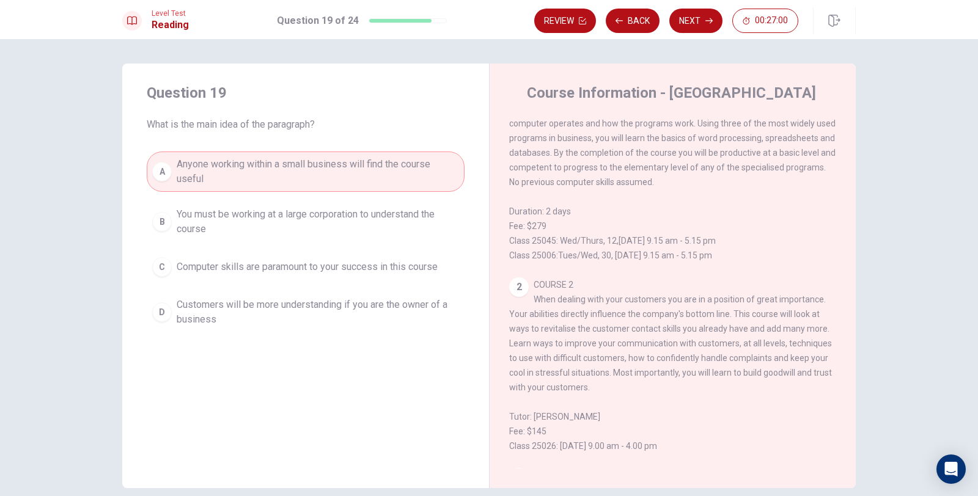
scroll to position [0, 0]
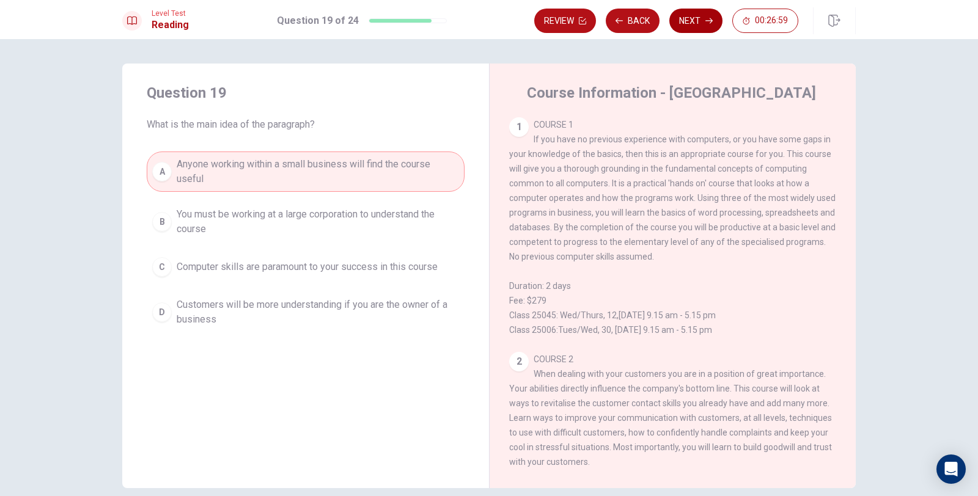
click at [696, 20] on button "Next" at bounding box center [695, 21] width 53 height 24
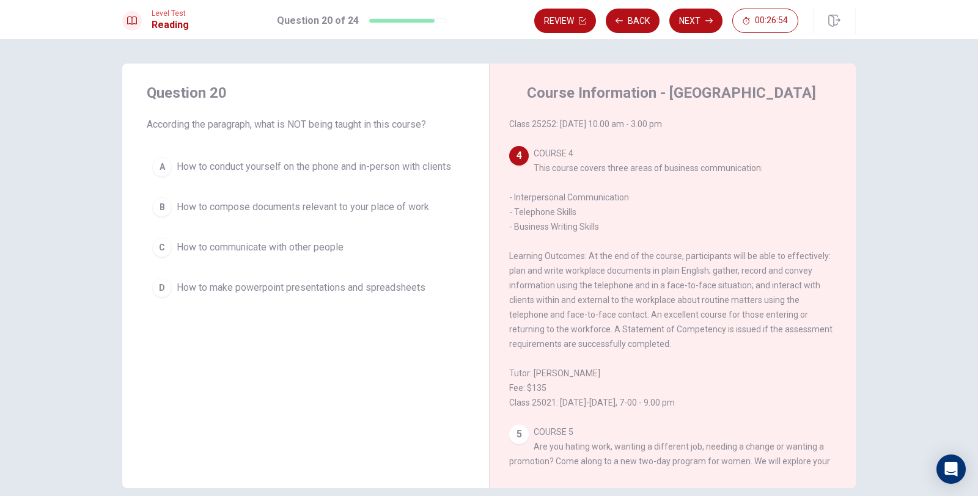
scroll to position [565, 0]
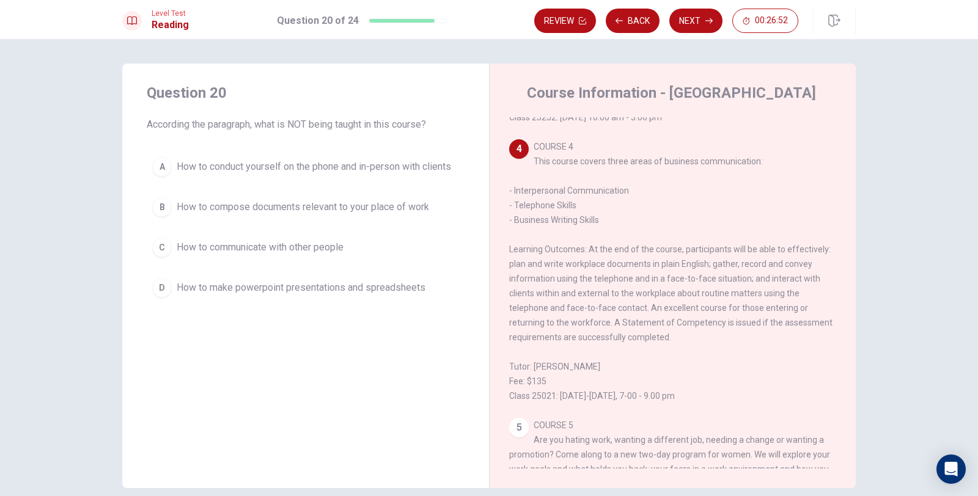
drag, startPoint x: 290, startPoint y: 126, endPoint x: 305, endPoint y: 127, distance: 14.7
click at [304, 127] on span "According the paragraph, what is NOT being taught in this course?" at bounding box center [306, 124] width 318 height 15
click at [398, 288] on span "How to make powerpoint presentations and spreadsheets" at bounding box center [301, 288] width 249 height 15
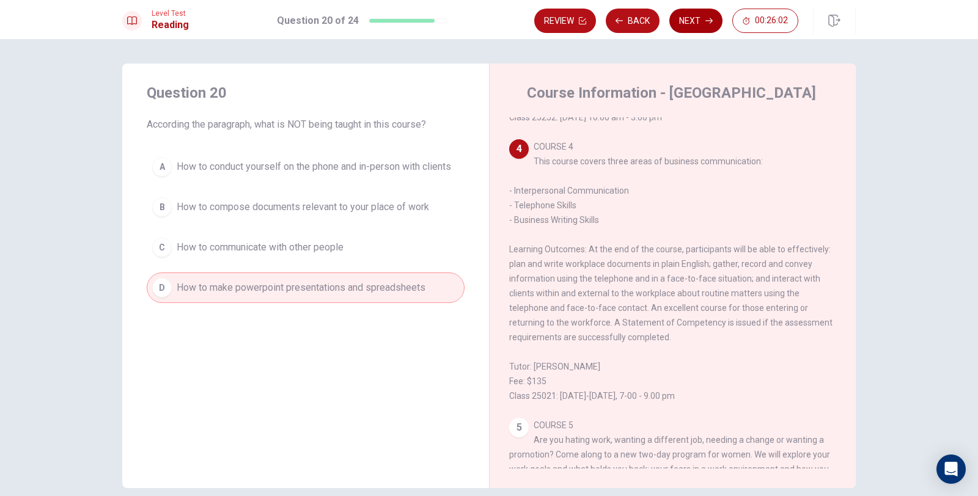
click at [703, 28] on button "Next" at bounding box center [695, 21] width 53 height 24
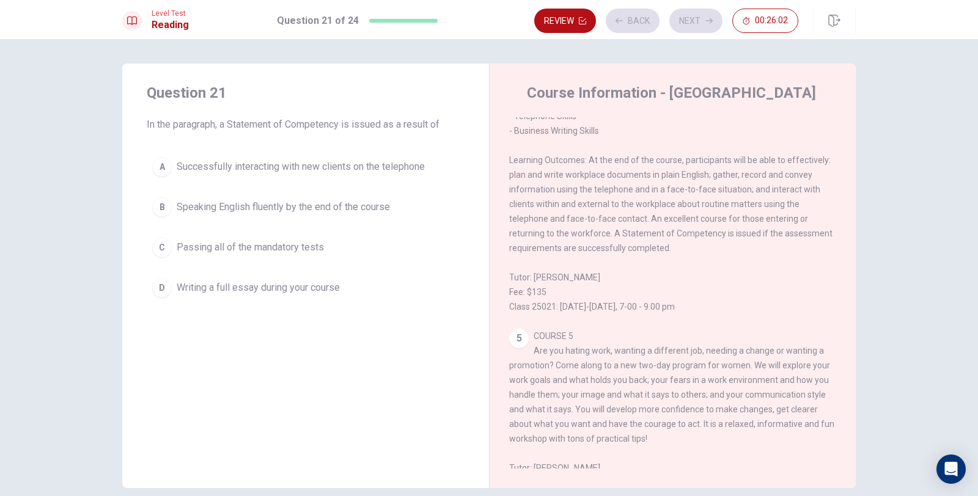
scroll to position [655, 0]
drag, startPoint x: 851, startPoint y: 354, endPoint x: 850, endPoint y: 334, distance: 19.6
click at [850, 334] on div "Course Information - Community College 1 COURSE 1 If you have no previous exper…" at bounding box center [672, 276] width 367 height 425
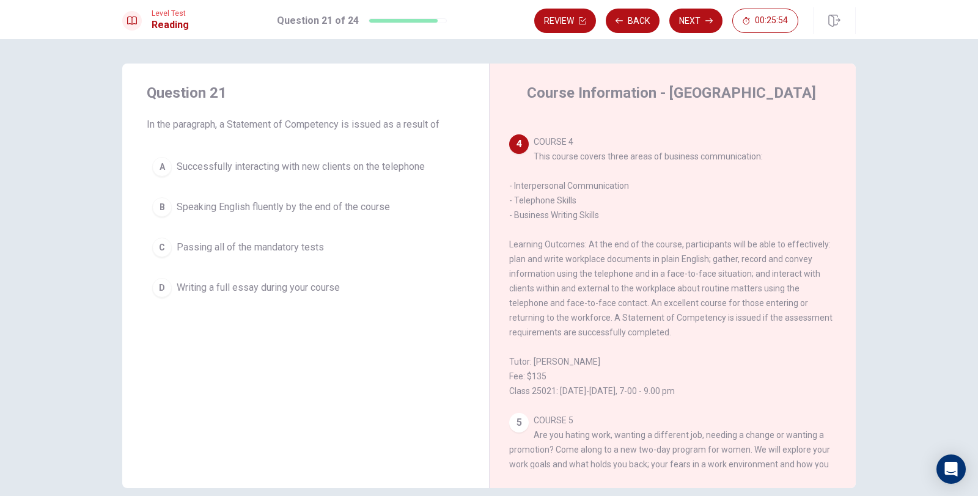
scroll to position [562, 0]
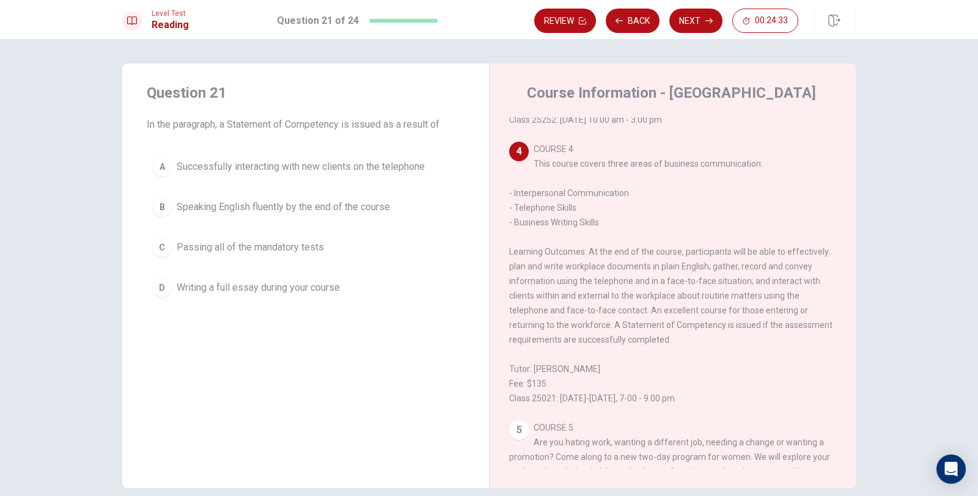
click at [333, 245] on button "C Passing all of the mandatory tests" at bounding box center [306, 247] width 318 height 31
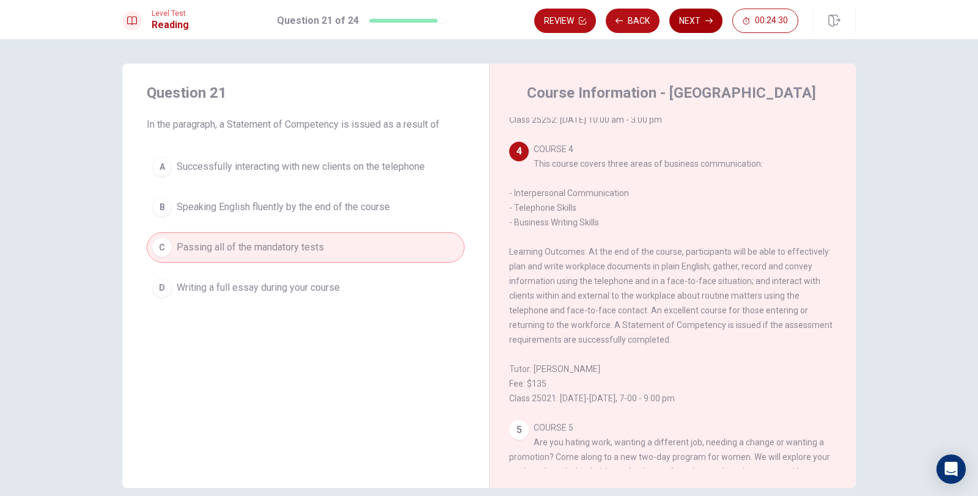
click at [693, 24] on button "Next" at bounding box center [695, 21] width 53 height 24
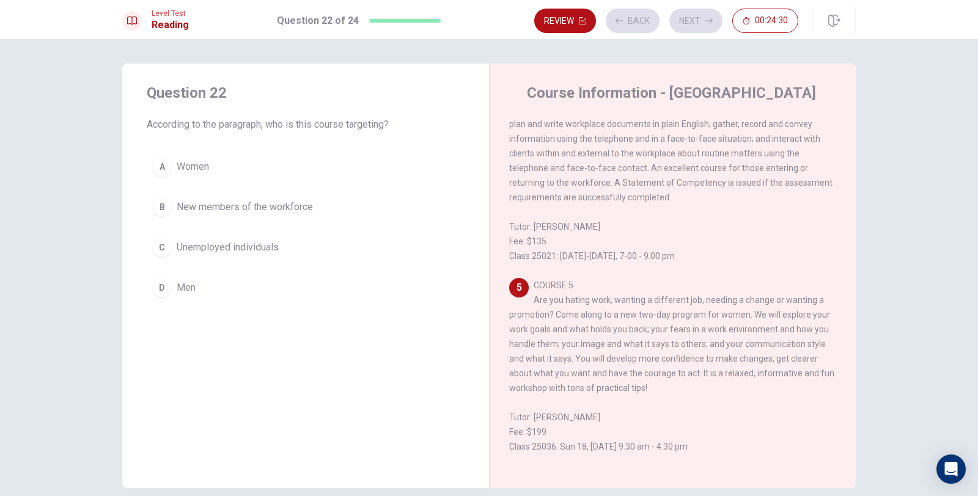
scroll to position [746, 0]
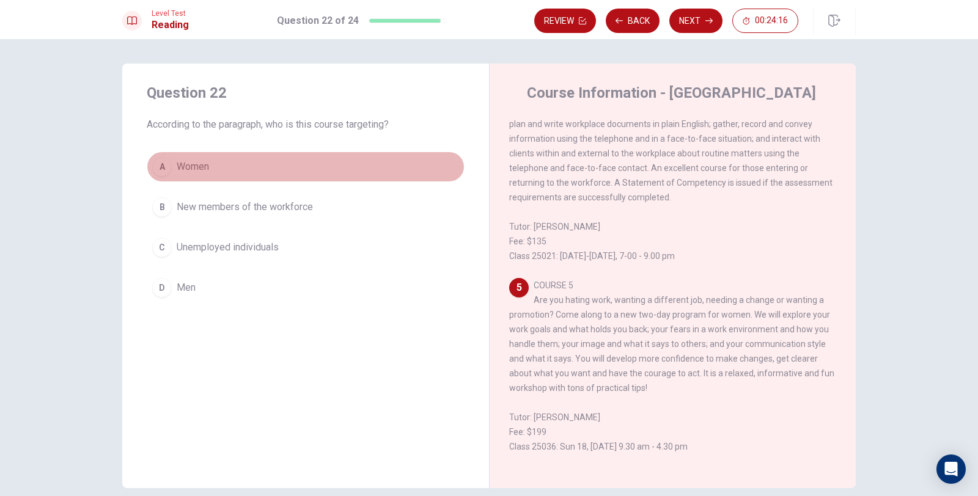
click at [305, 175] on button "A Women" at bounding box center [306, 167] width 318 height 31
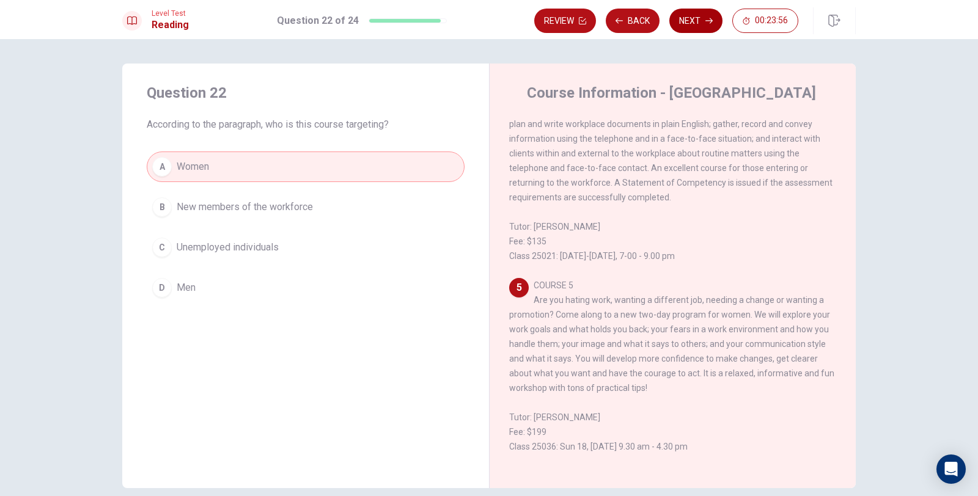
click at [682, 22] on button "Next" at bounding box center [695, 21] width 53 height 24
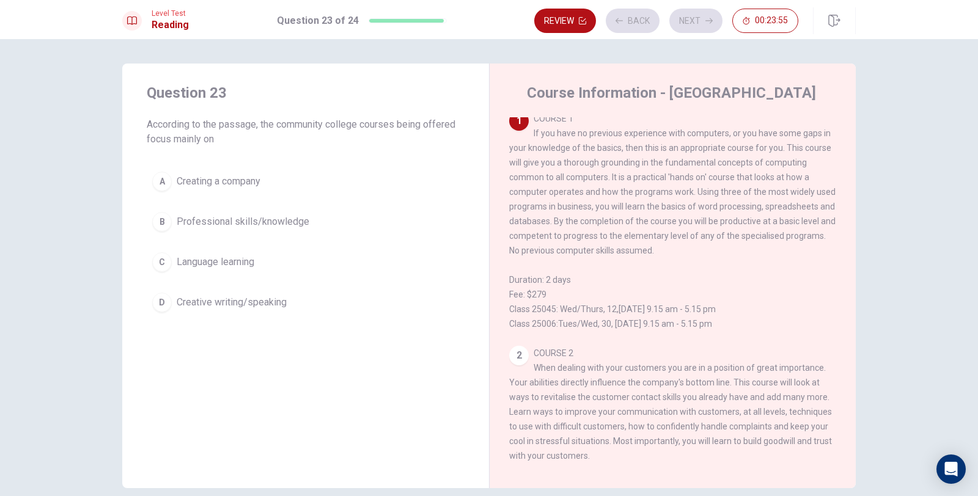
scroll to position [0, 0]
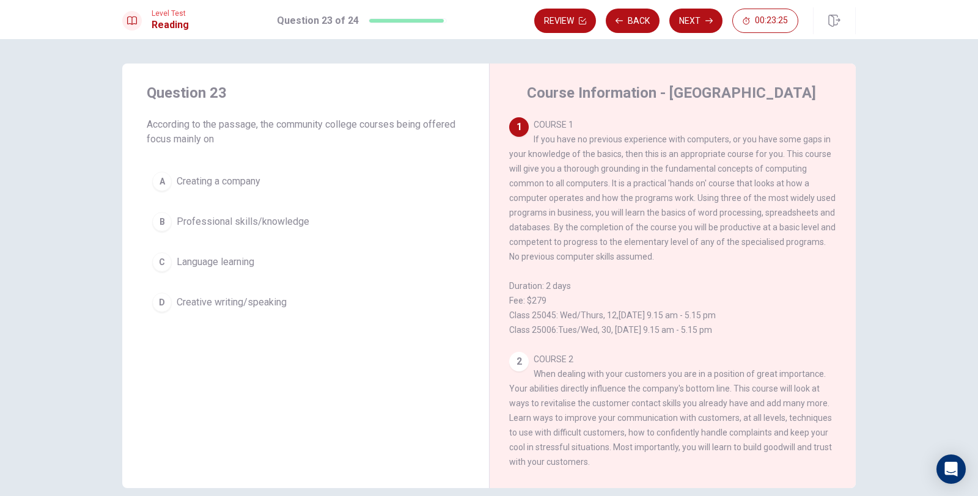
click at [220, 178] on span "Creating a company" at bounding box center [219, 181] width 84 height 15
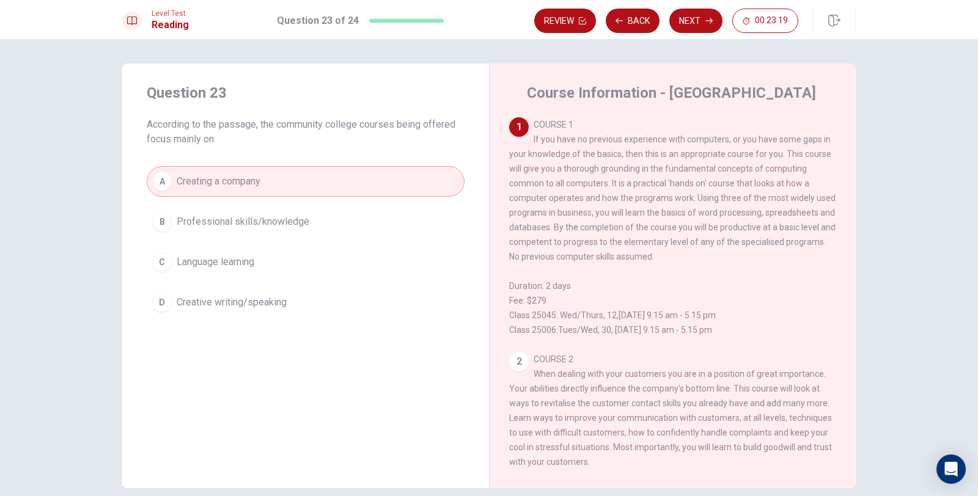
click at [298, 228] on span "Professional skills/knowledge" at bounding box center [243, 222] width 133 height 15
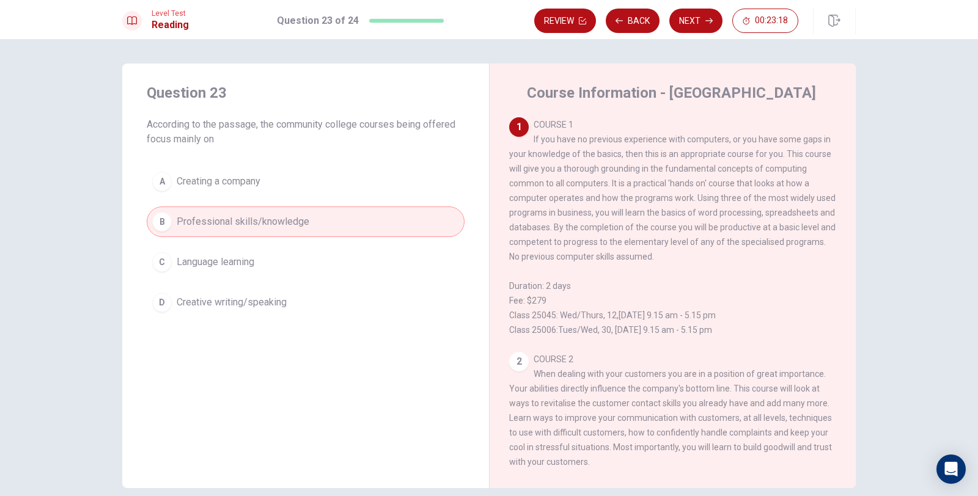
click at [302, 189] on button "A Creating a company" at bounding box center [306, 181] width 318 height 31
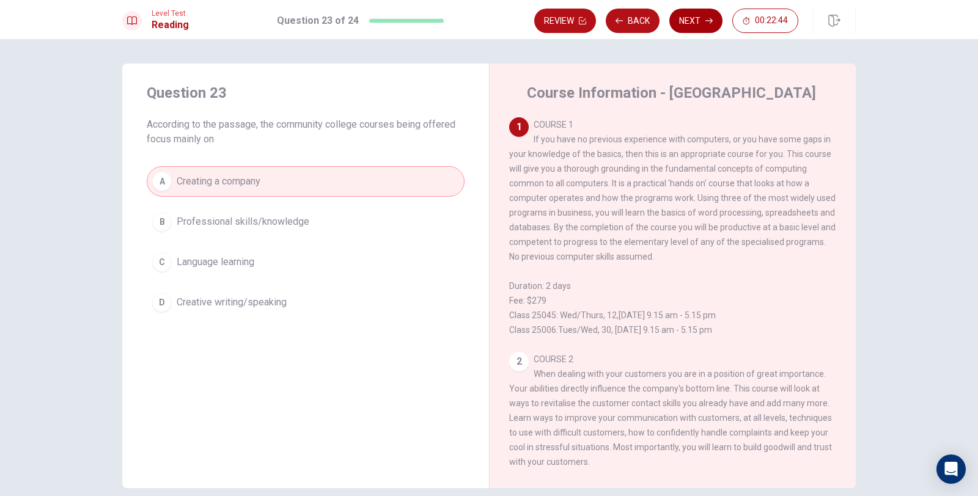
click at [695, 22] on button "Next" at bounding box center [695, 21] width 53 height 24
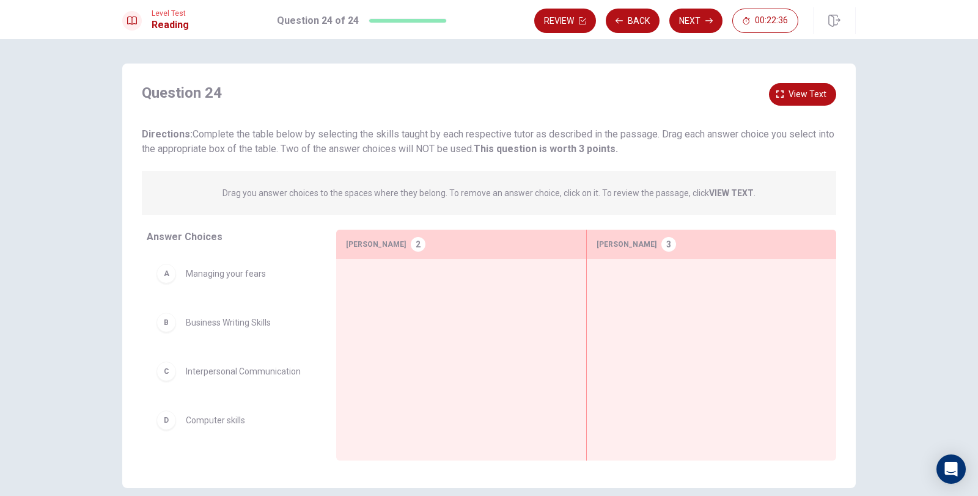
drag, startPoint x: 312, startPoint y: 140, endPoint x: 426, endPoint y: 141, distance: 114.3
click at [426, 141] on div "Directions: Complete the table below by selecting the skills taught by each res…" at bounding box center [489, 141] width 695 height 29
click at [778, 97] on icon "button" at bounding box center [779, 93] width 7 height 7
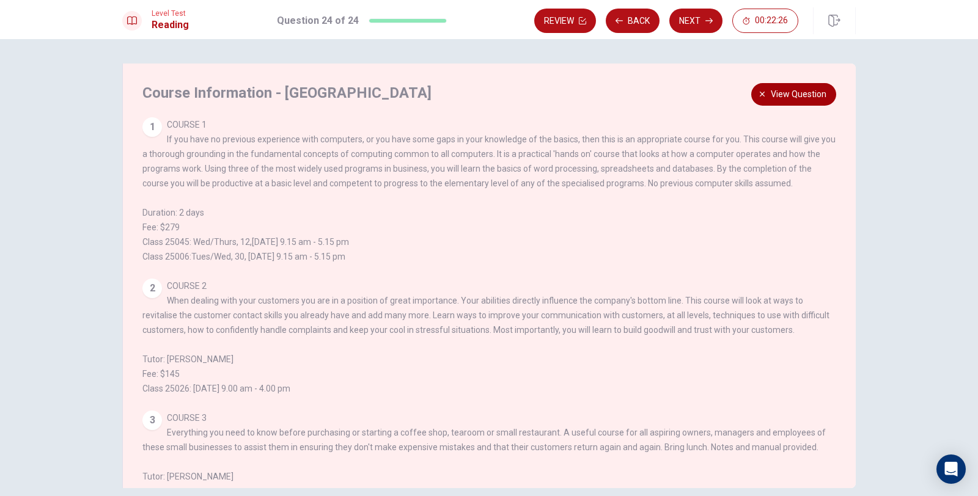
click at [754, 94] on button "View question" at bounding box center [793, 94] width 85 height 23
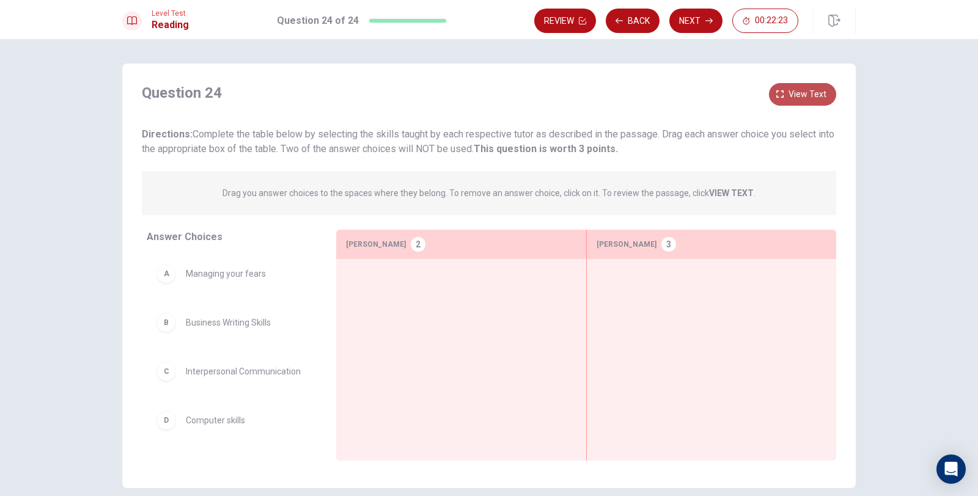
click at [784, 96] on button "View text" at bounding box center [802, 94] width 67 height 23
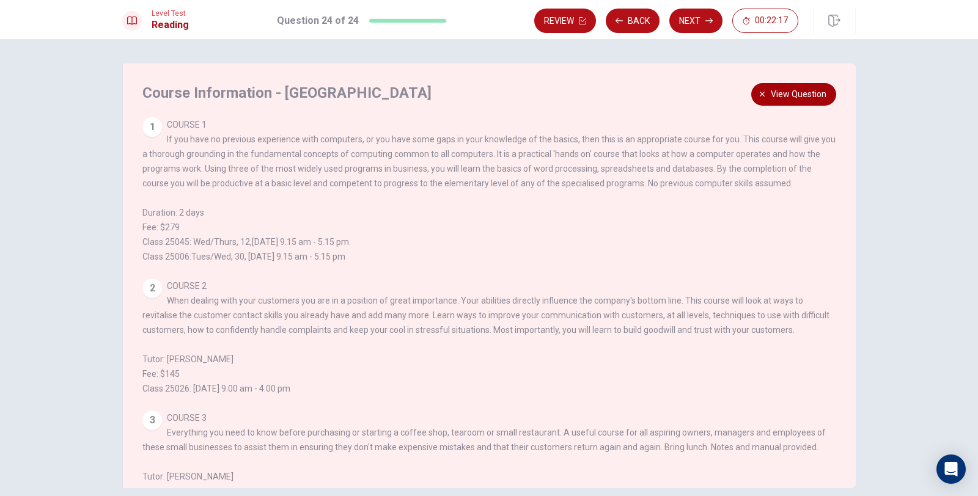
click at [775, 94] on span "View question" at bounding box center [799, 94] width 56 height 15
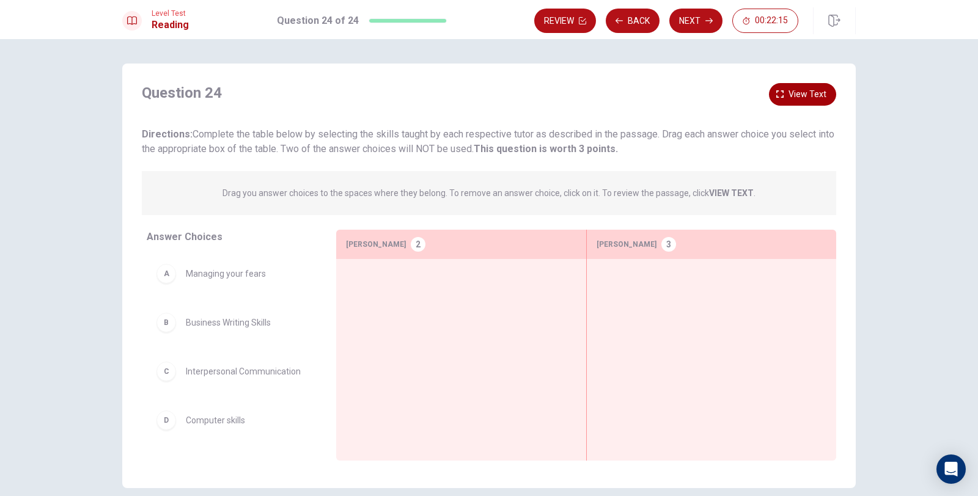
click at [789, 100] on span "View text" at bounding box center [808, 94] width 38 height 15
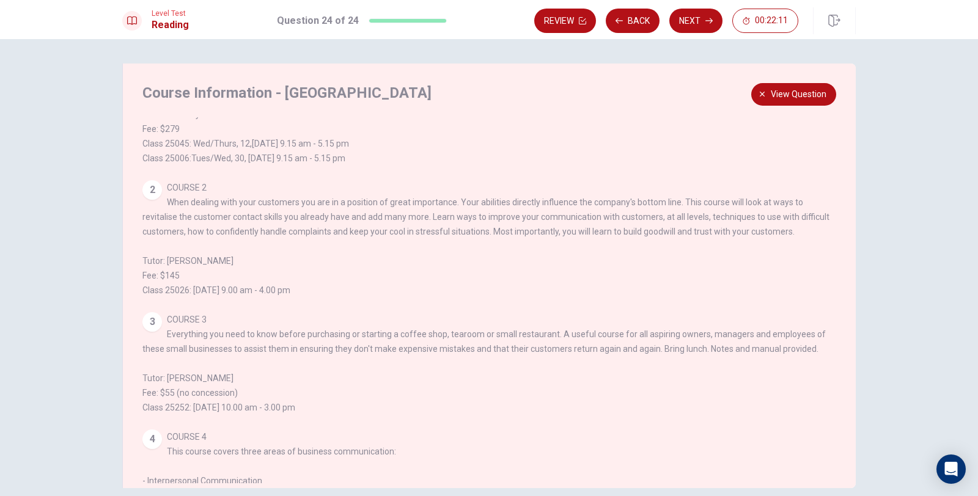
scroll to position [102, 0]
drag, startPoint x: 257, startPoint y: 344, endPoint x: 298, endPoint y: 342, distance: 41.0
click at [298, 342] on span "COURSE 3 Everything you need to know before purchasing or starting a coffee sho…" at bounding box center [484, 360] width 684 height 98
click at [788, 92] on span "View question" at bounding box center [799, 94] width 56 height 15
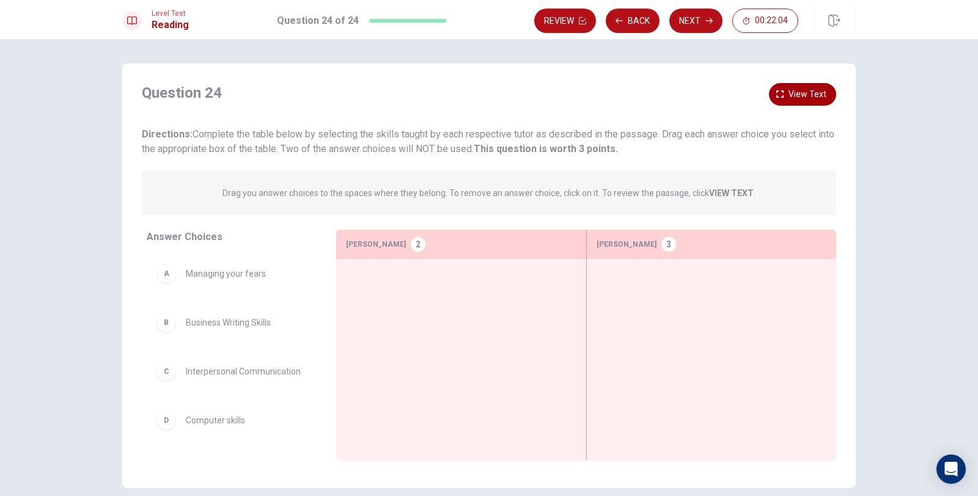
click at [790, 95] on span "View text" at bounding box center [808, 94] width 38 height 15
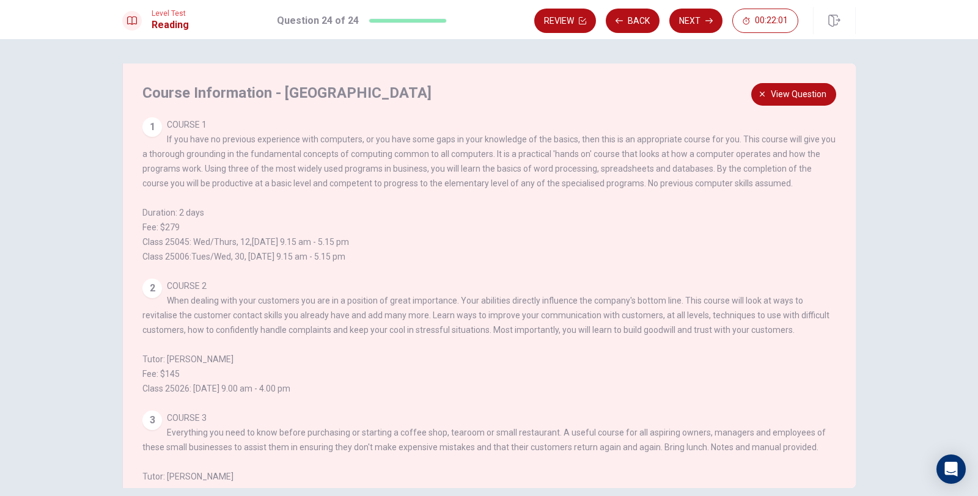
drag, startPoint x: 841, startPoint y: 245, endPoint x: 841, endPoint y: 292, distance: 47.7
click at [830, 306] on div "1 COURSE 1 If you have no previous experience with computers, or you have some …" at bounding box center [497, 300] width 710 height 366
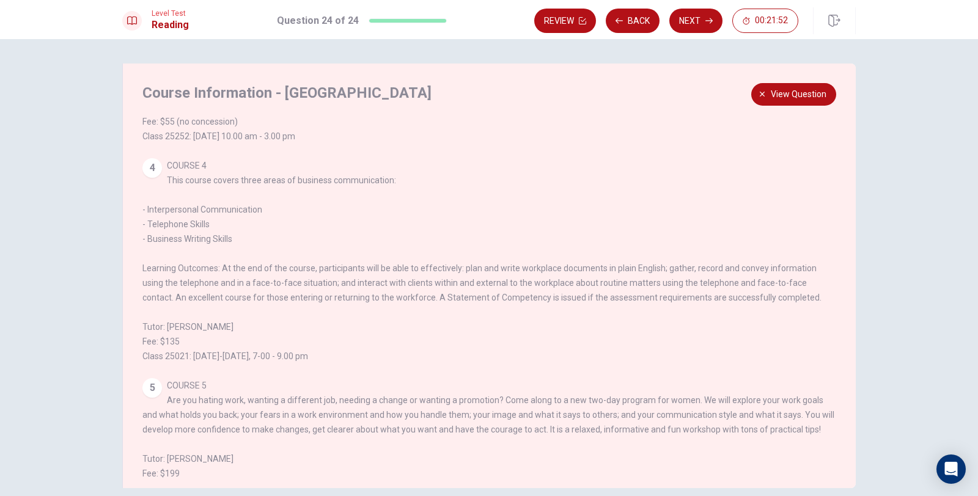
scroll to position [367, 0]
click at [808, 90] on span "View question" at bounding box center [799, 94] width 56 height 15
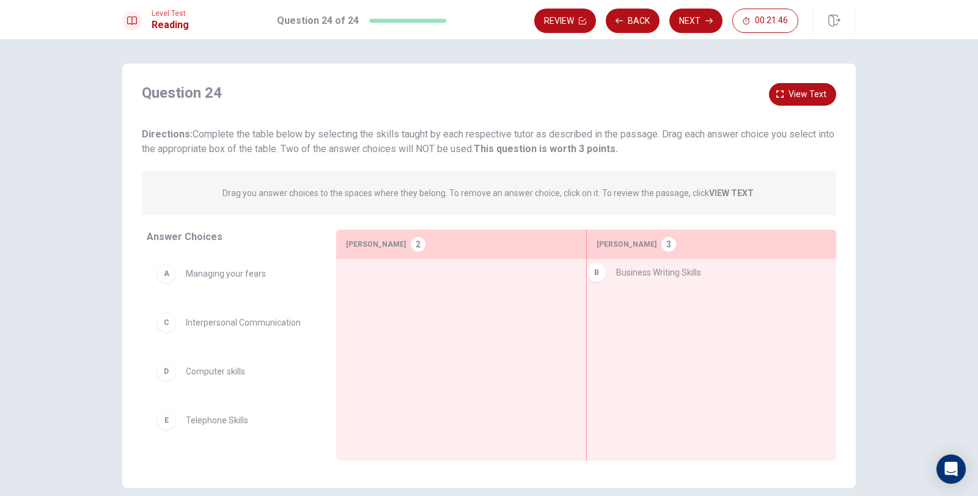
drag, startPoint x: 238, startPoint y: 330, endPoint x: 677, endPoint y: 281, distance: 442.3
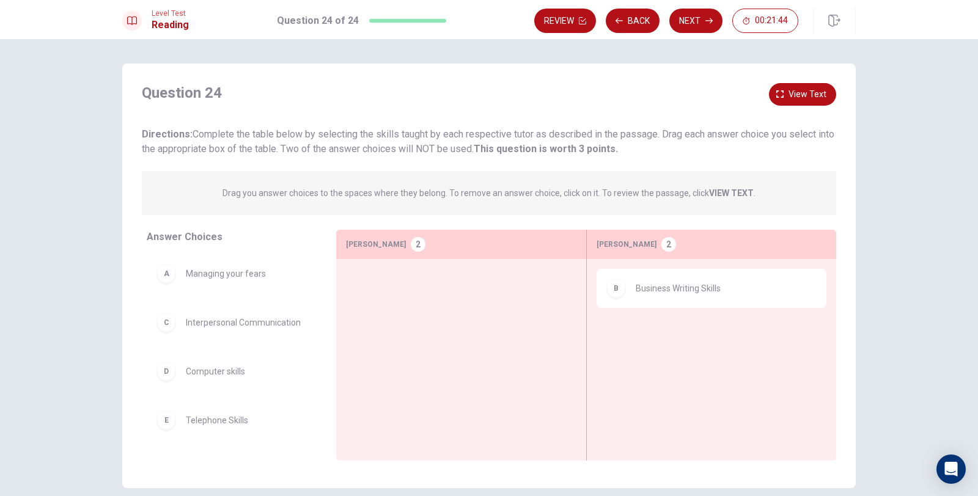
scroll to position [2, 0]
drag, startPoint x: 239, startPoint y: 427, endPoint x: 711, endPoint y: 314, distance: 485.4
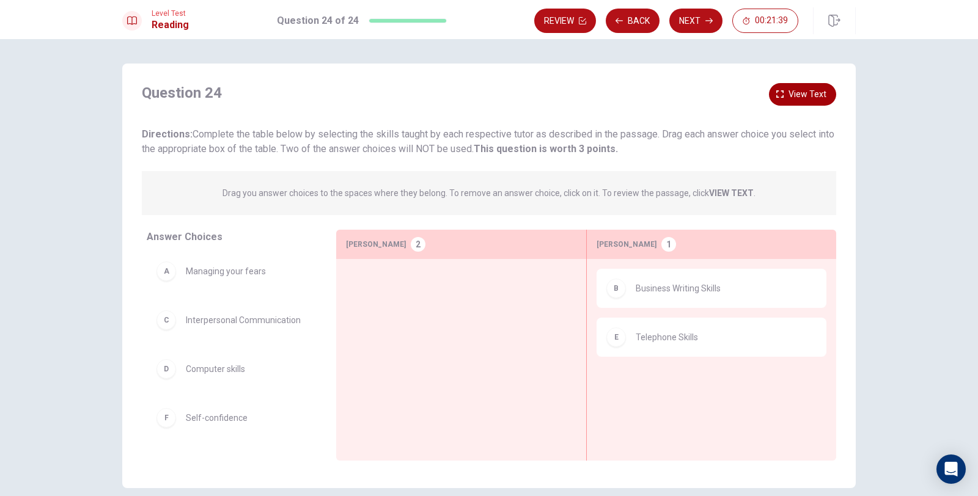
click at [790, 87] on span "View text" at bounding box center [808, 94] width 38 height 15
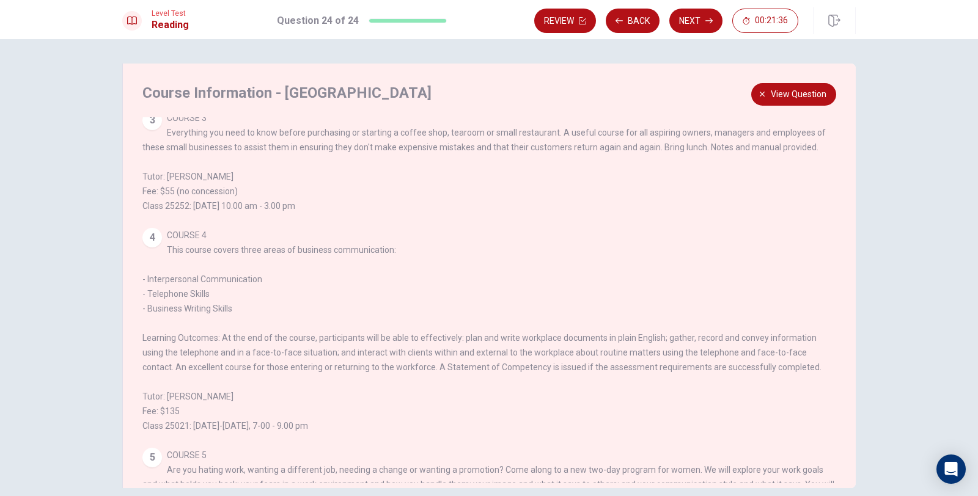
scroll to position [327, 0]
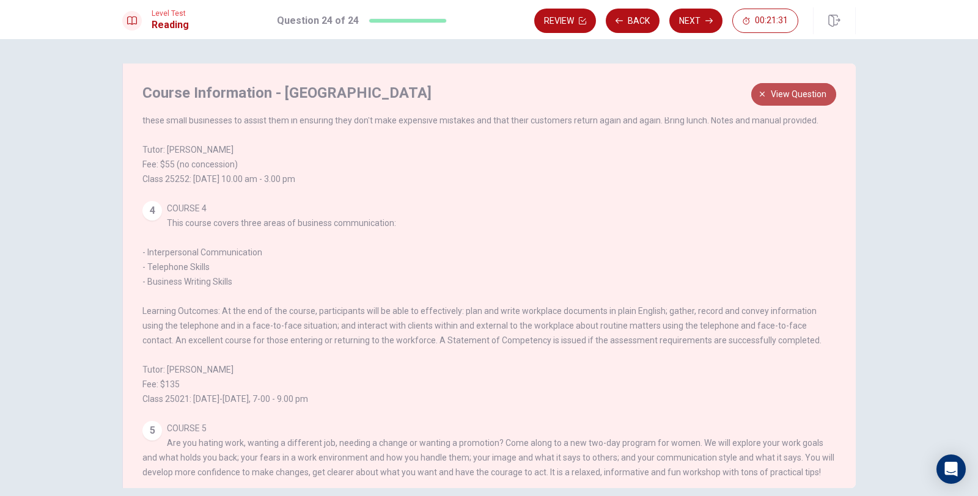
click at [799, 100] on span "View question" at bounding box center [799, 94] width 56 height 15
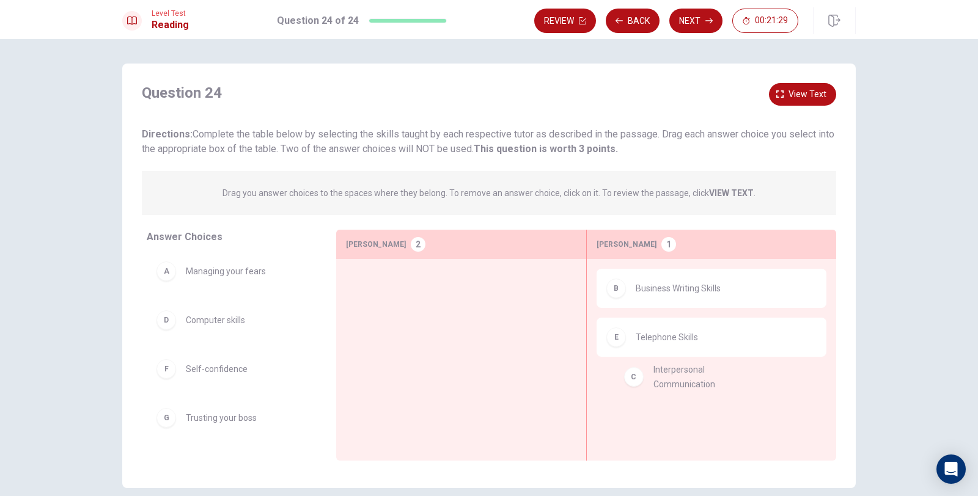
drag, startPoint x: 254, startPoint y: 334, endPoint x: 730, endPoint y: 387, distance: 478.6
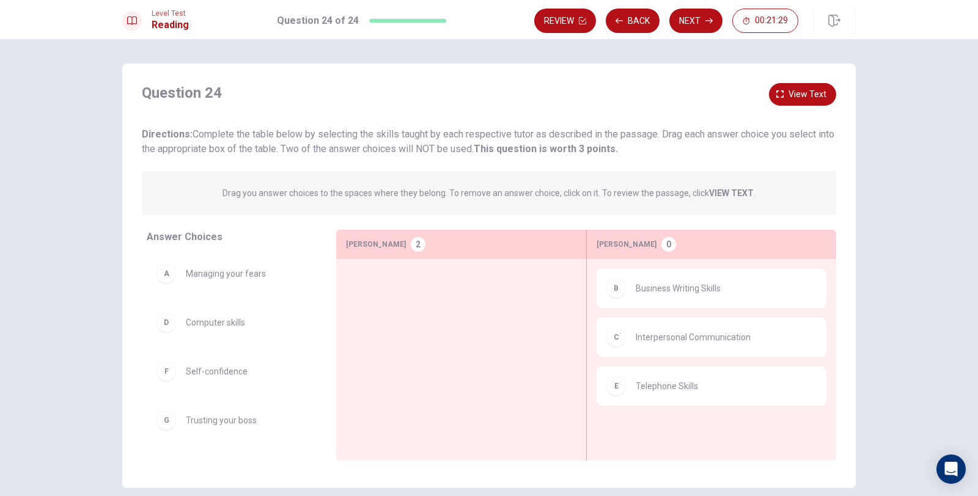
scroll to position [0, 0]
click at [822, 102] on button "View text" at bounding box center [802, 94] width 67 height 23
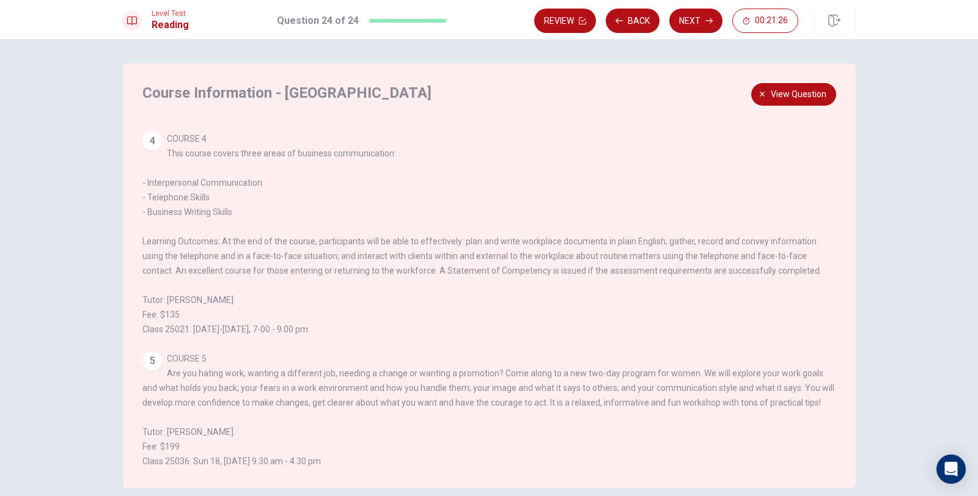
scroll to position [426, 0]
click at [785, 90] on span "View question" at bounding box center [799, 94] width 56 height 15
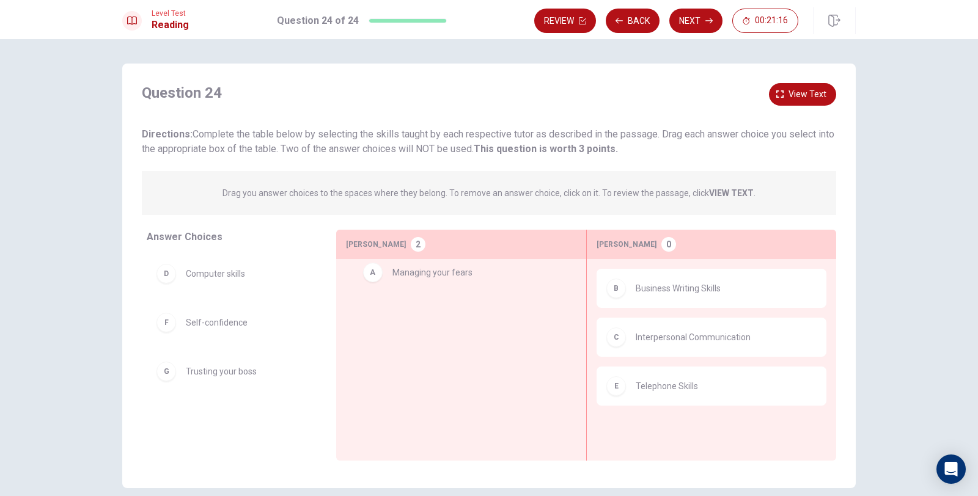
drag, startPoint x: 263, startPoint y: 270, endPoint x: 479, endPoint y: 267, distance: 216.4
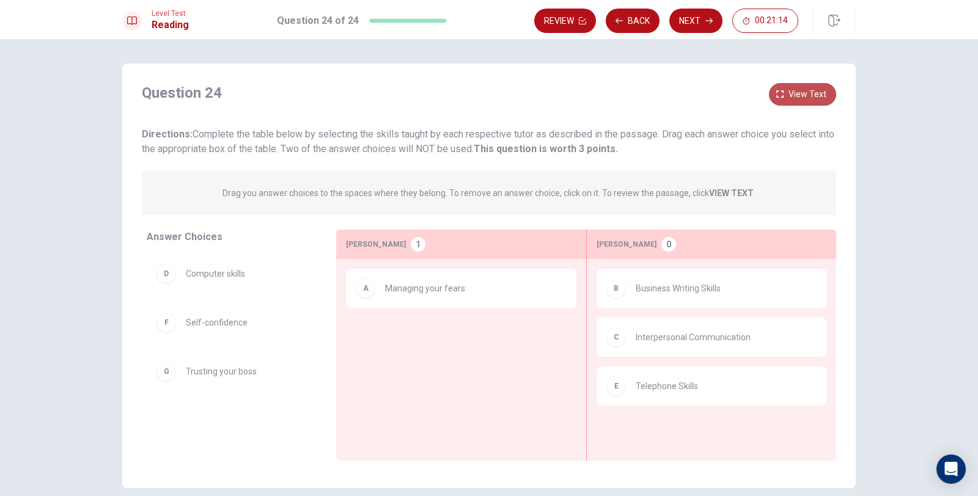
click at [783, 101] on button "View text" at bounding box center [802, 94] width 67 height 23
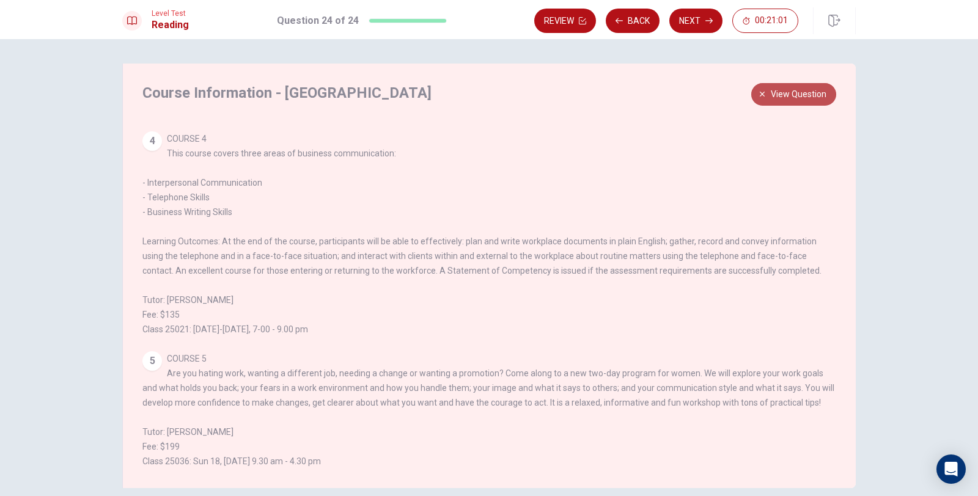
click at [768, 92] on button "View question" at bounding box center [793, 94] width 85 height 23
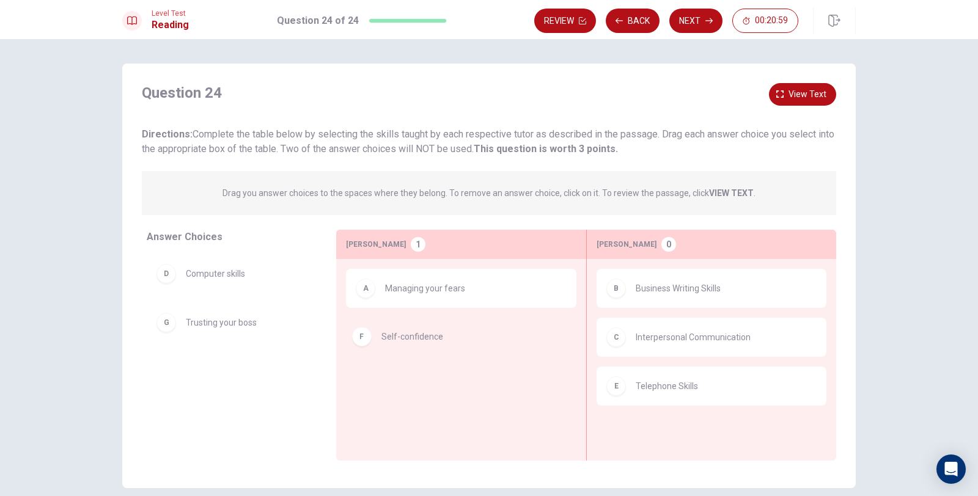
drag, startPoint x: 236, startPoint y: 331, endPoint x: 441, endPoint y: 339, distance: 205.6
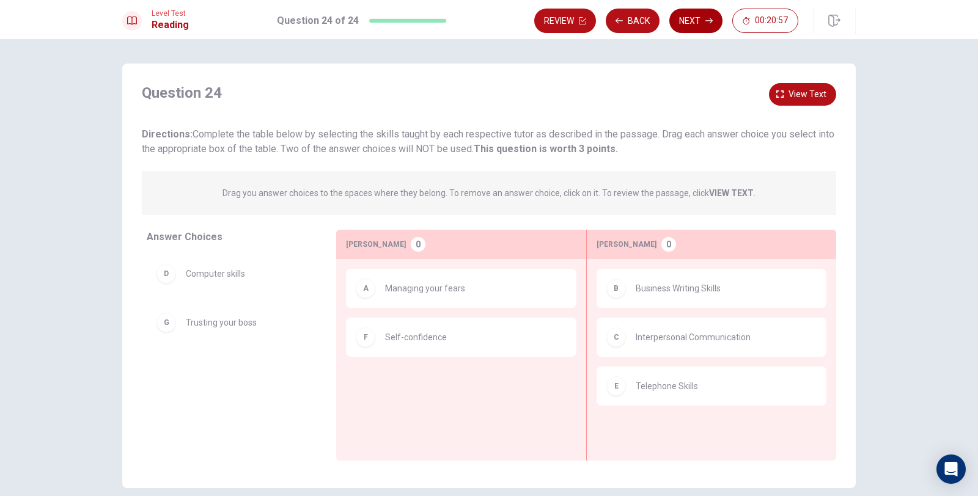
click at [696, 23] on button "Next" at bounding box center [695, 21] width 53 height 24
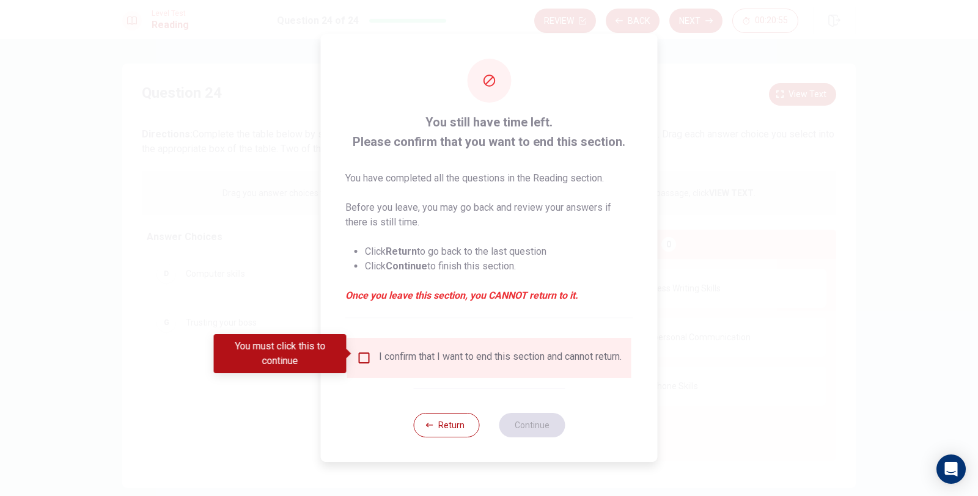
click at [365, 351] on input "You must click this to continue" at bounding box center [364, 358] width 15 height 15
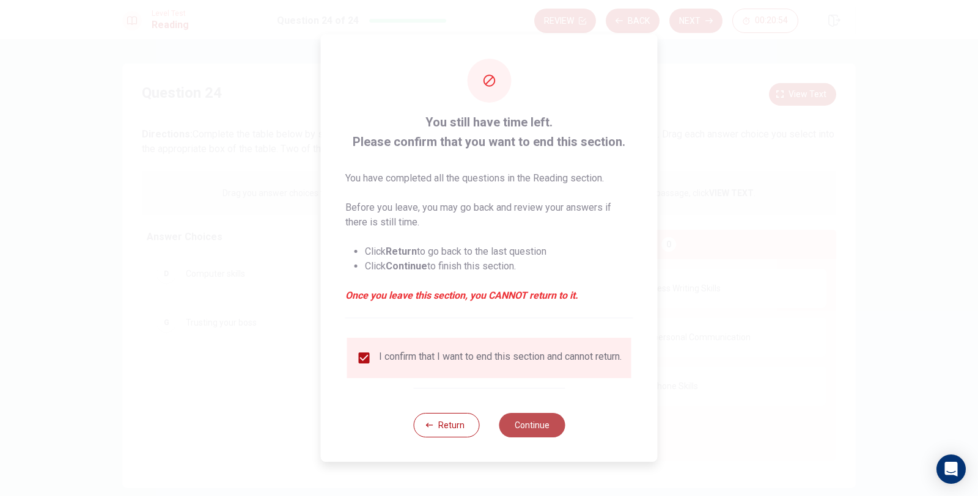
click at [552, 433] on button "Continue" at bounding box center [532, 425] width 66 height 24
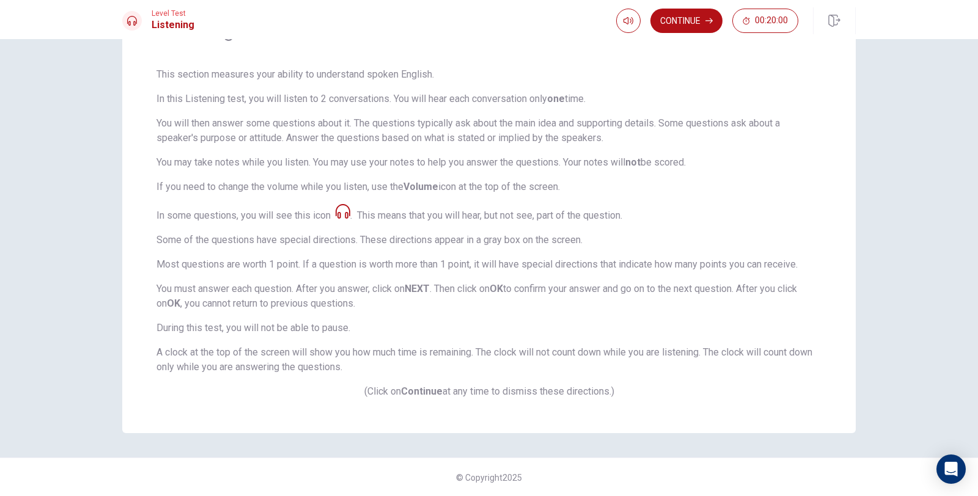
scroll to position [0, 0]
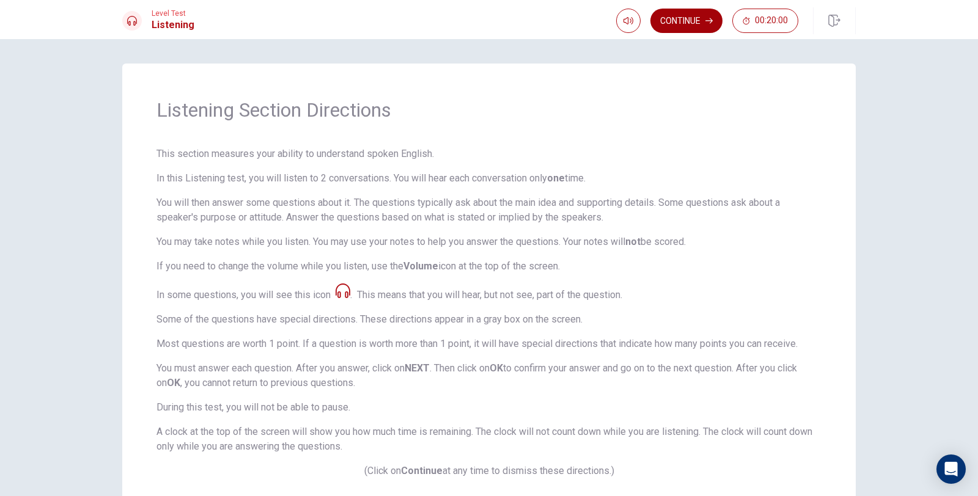
click at [691, 18] on button "Continue" at bounding box center [687, 21] width 72 height 24
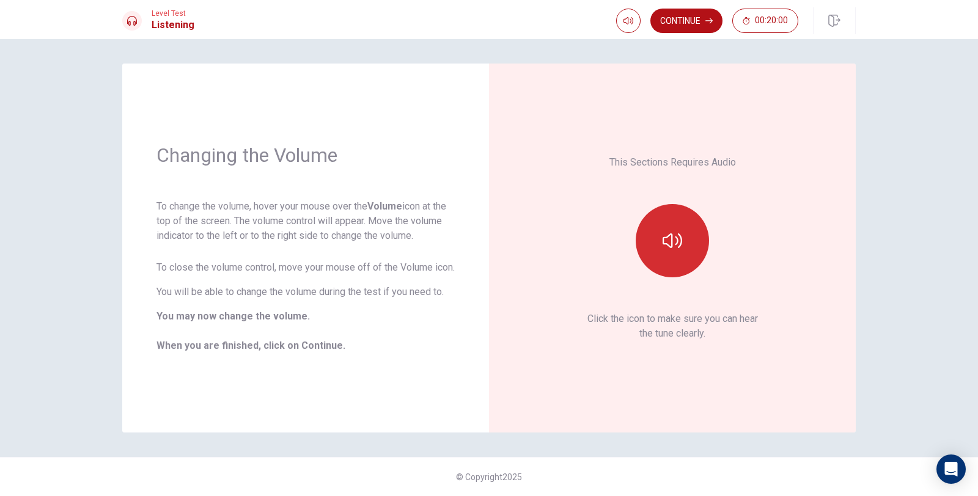
click at [679, 276] on button "button" at bounding box center [672, 240] width 73 height 73
click at [614, 128] on div "This Sections Requires Audio Click the icon to make sure you can hear the tune …" at bounding box center [672, 248] width 298 height 301
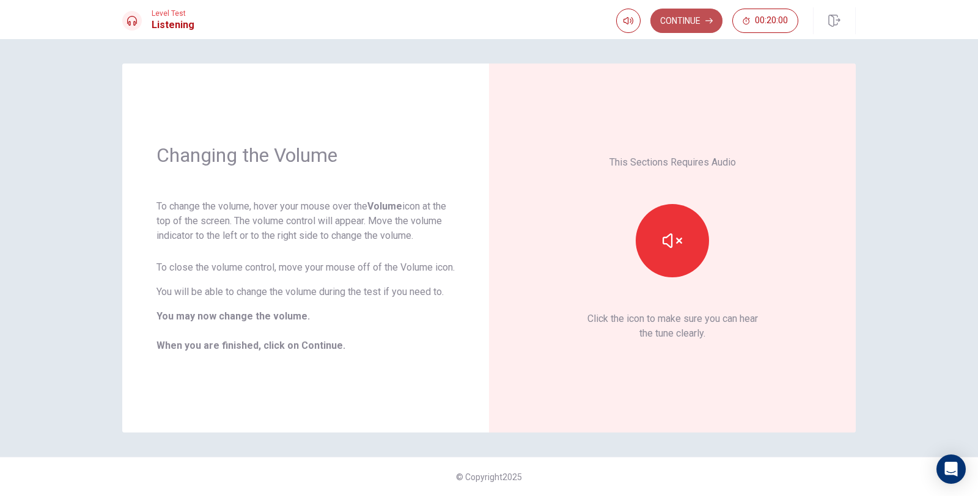
click at [704, 23] on button "Continue" at bounding box center [687, 21] width 72 height 24
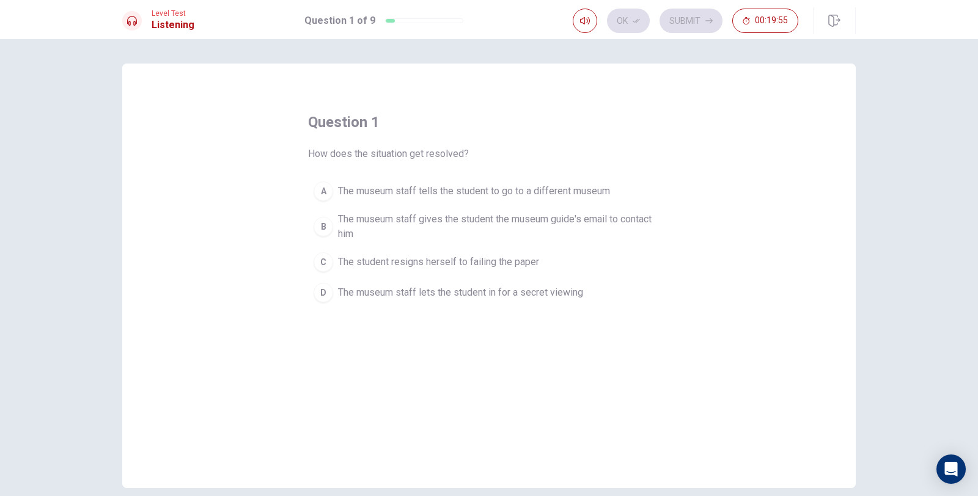
click at [589, 218] on span "The museum staff gives the student the museum guide's email to contact him" at bounding box center [501, 226] width 326 height 29
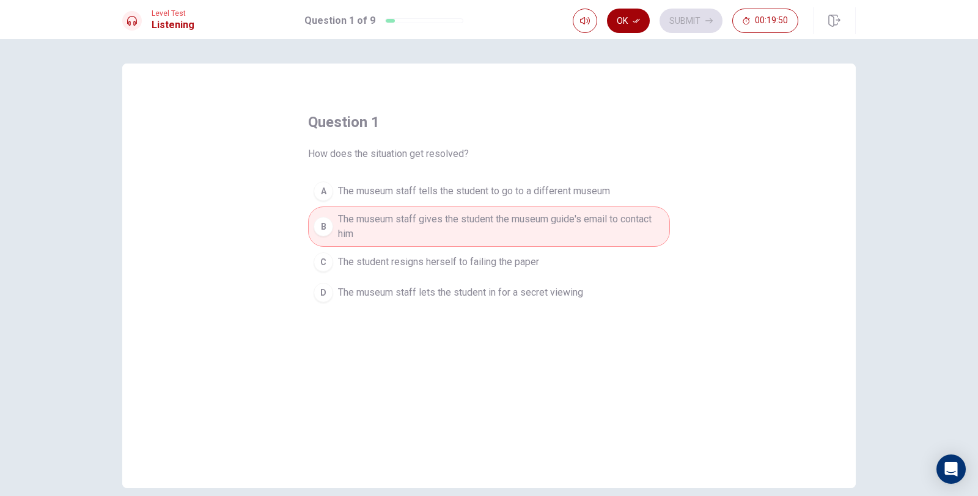
click at [629, 25] on button "Ok" at bounding box center [628, 21] width 43 height 24
click at [677, 22] on button "Submit" at bounding box center [691, 21] width 63 height 24
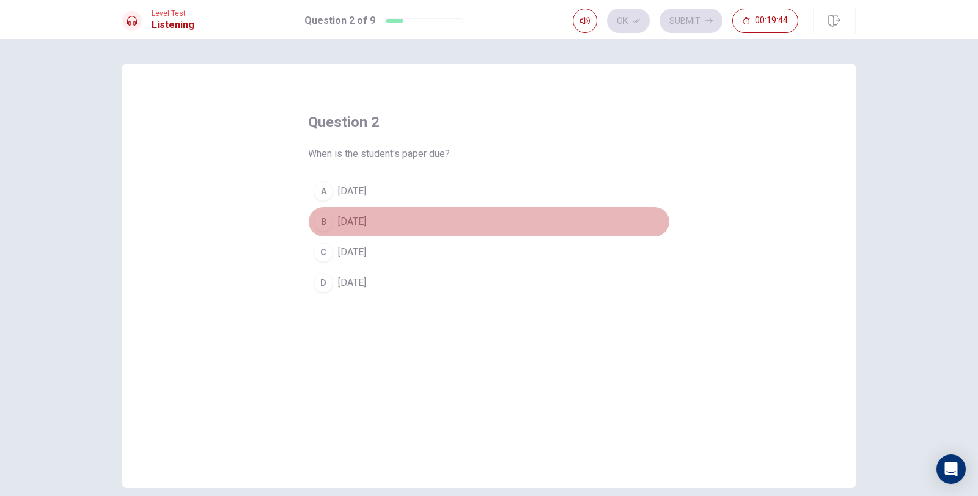
click at [403, 215] on button "B [DATE]" at bounding box center [489, 222] width 362 height 31
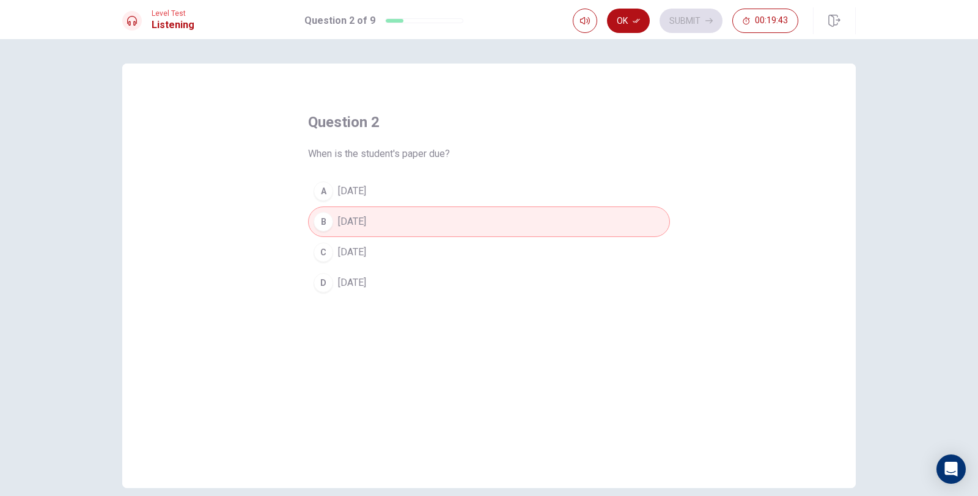
click at [632, 7] on div "Ok Submit 00:19:43" at bounding box center [714, 20] width 283 height 27
click at [634, 15] on button "Ok" at bounding box center [628, 21] width 43 height 24
click at [709, 26] on button "Submit" at bounding box center [691, 21] width 63 height 24
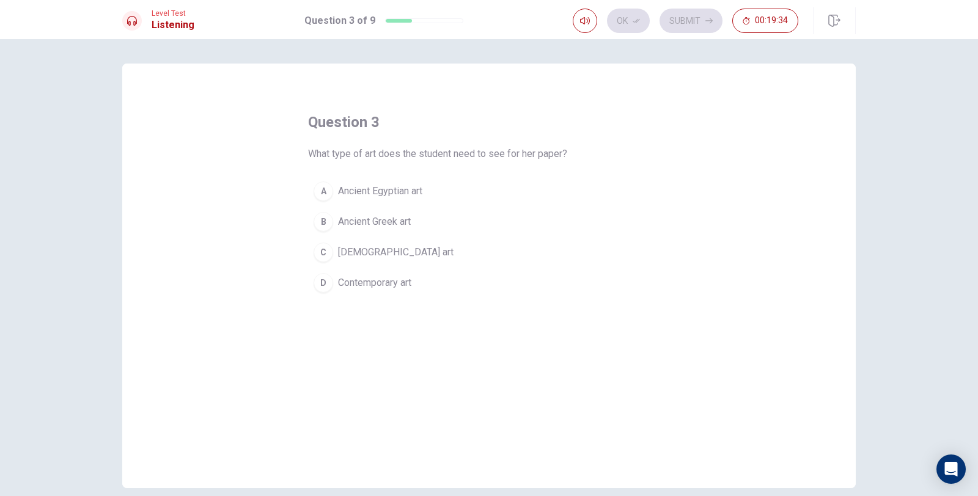
click at [426, 251] on button "C Native American art" at bounding box center [489, 252] width 362 height 31
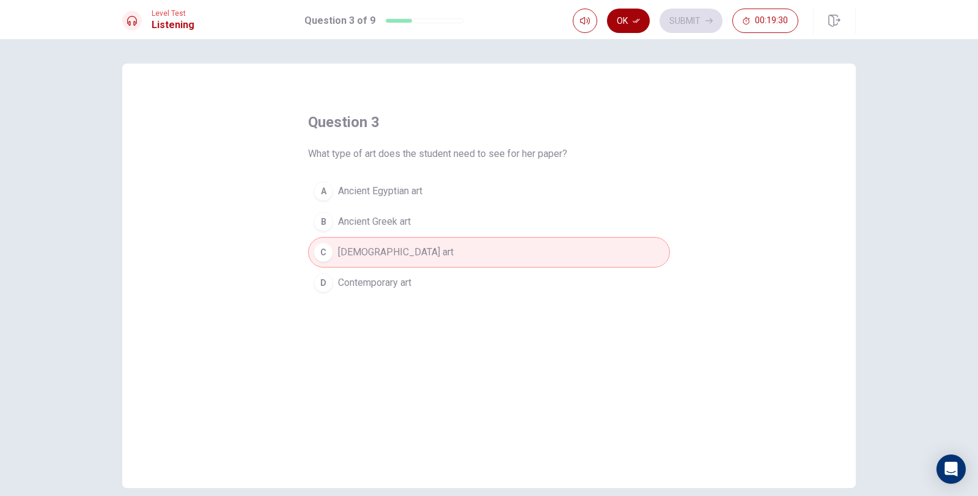
click at [633, 24] on button "Ok" at bounding box center [628, 21] width 43 height 24
click at [700, 27] on button "Submit" at bounding box center [691, 21] width 63 height 24
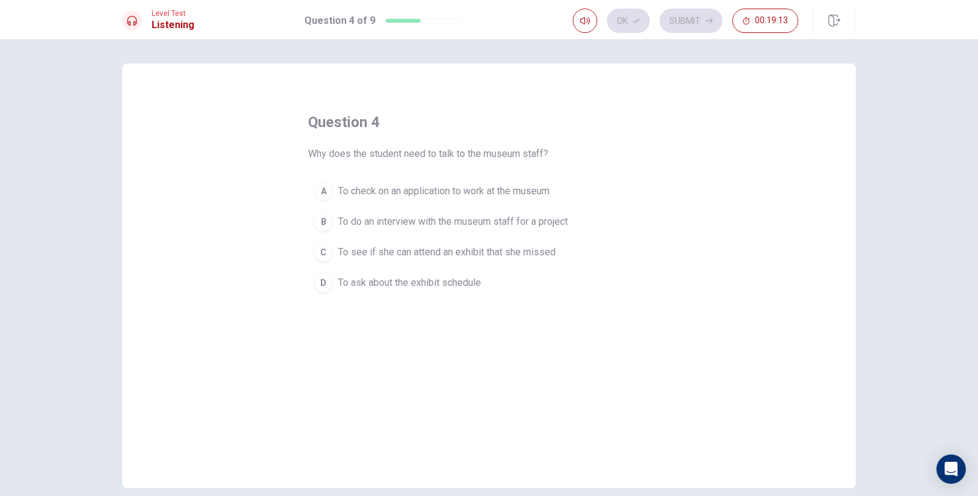
click at [438, 253] on span "To see if she can attend an exhibit that she missed" at bounding box center [447, 252] width 218 height 15
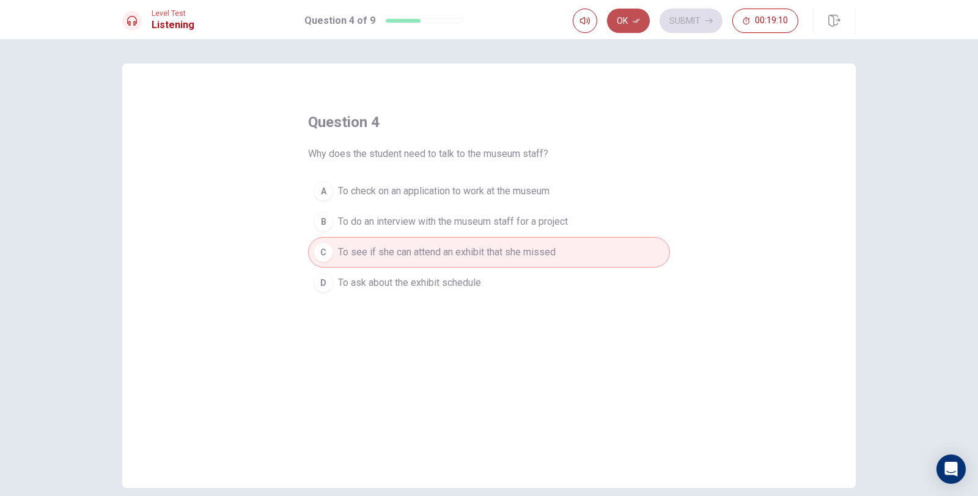
click at [641, 21] on button "Ok" at bounding box center [628, 21] width 43 height 24
click at [682, 22] on button "Submit" at bounding box center [691, 21] width 63 height 24
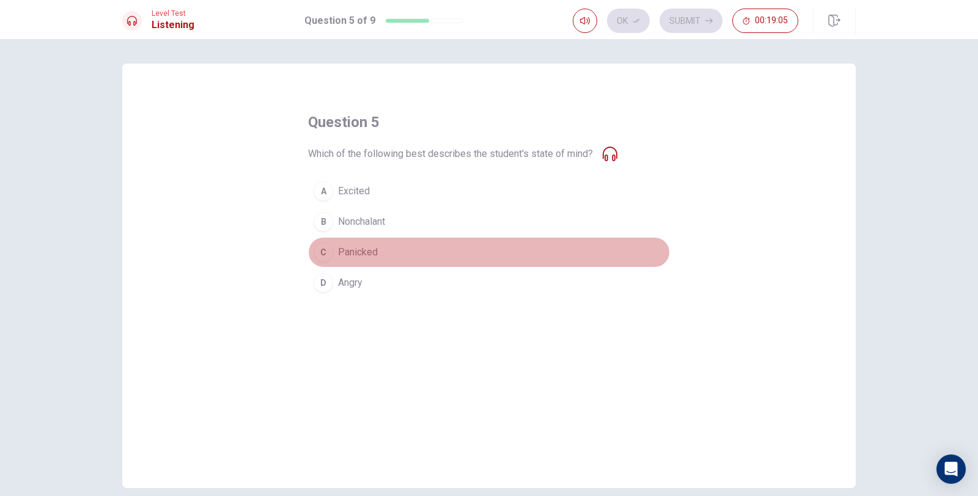
click at [363, 250] on span "Panicked" at bounding box center [358, 252] width 40 height 15
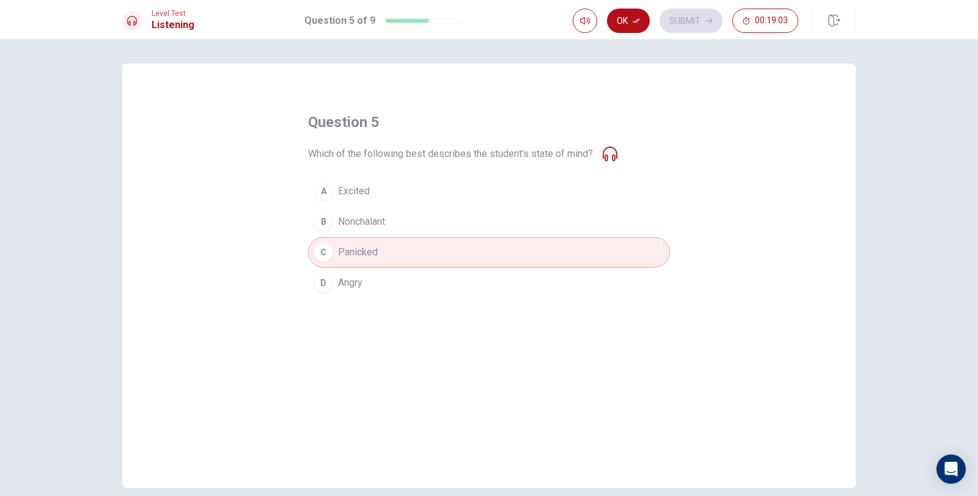
click at [360, 221] on span "Nonchalant" at bounding box center [361, 222] width 47 height 15
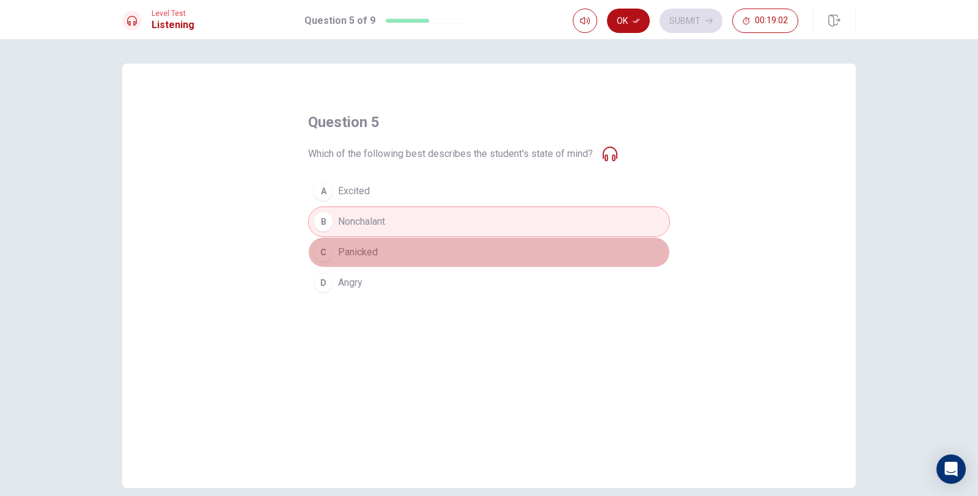
click at [361, 246] on span "Panicked" at bounding box center [358, 252] width 40 height 15
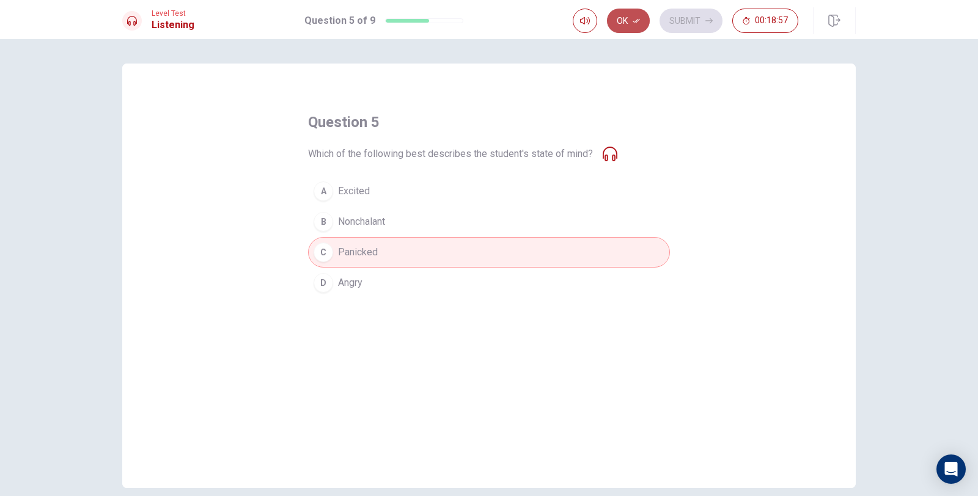
click at [633, 17] on icon "button" at bounding box center [636, 20] width 7 height 7
click at [703, 27] on button "Submit" at bounding box center [691, 21] width 63 height 24
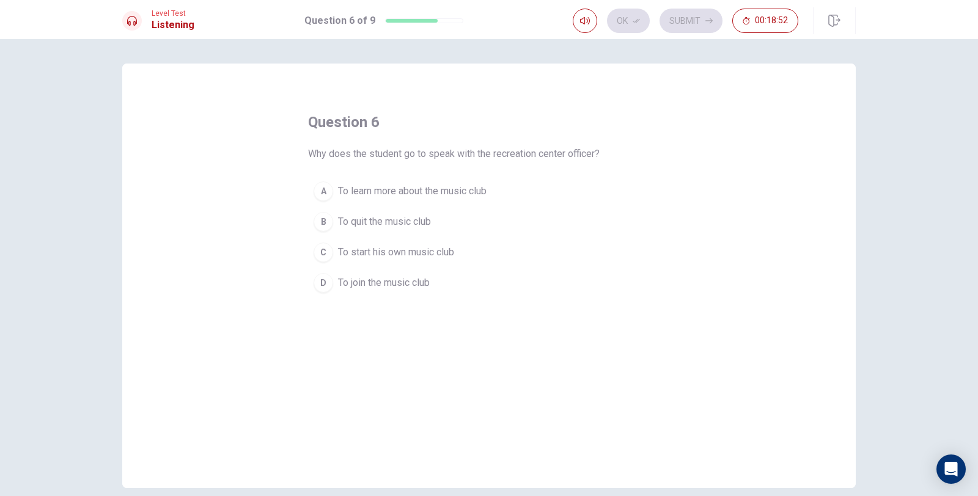
click at [396, 286] on span "To join the music club" at bounding box center [384, 283] width 92 height 15
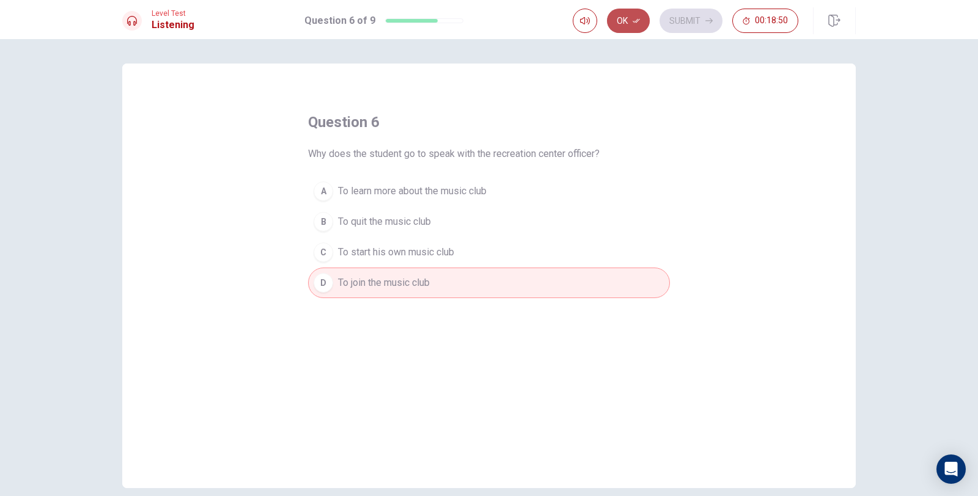
click at [634, 23] on icon "button" at bounding box center [636, 20] width 7 height 7
click at [700, 24] on button "Submit" at bounding box center [691, 21] width 63 height 24
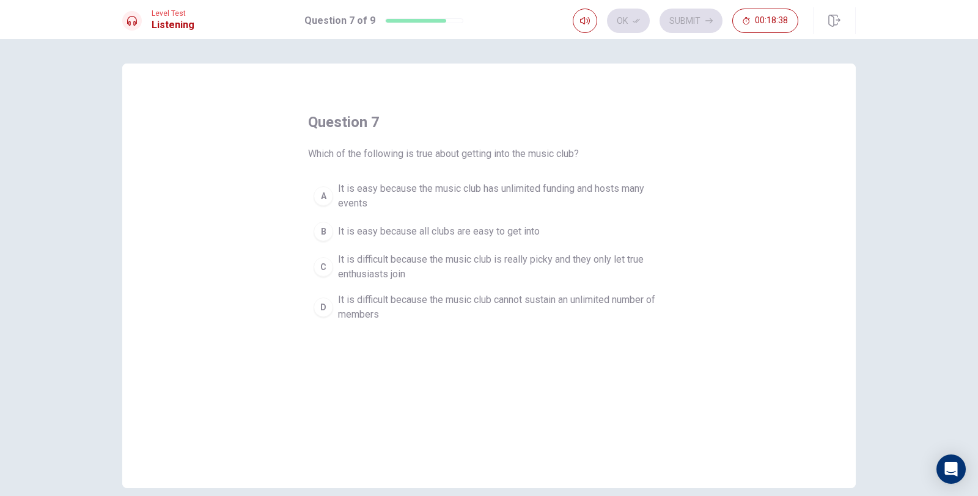
click at [416, 314] on span "It is difficult because the music club cannot sustain an unlimited number of me…" at bounding box center [501, 307] width 326 height 29
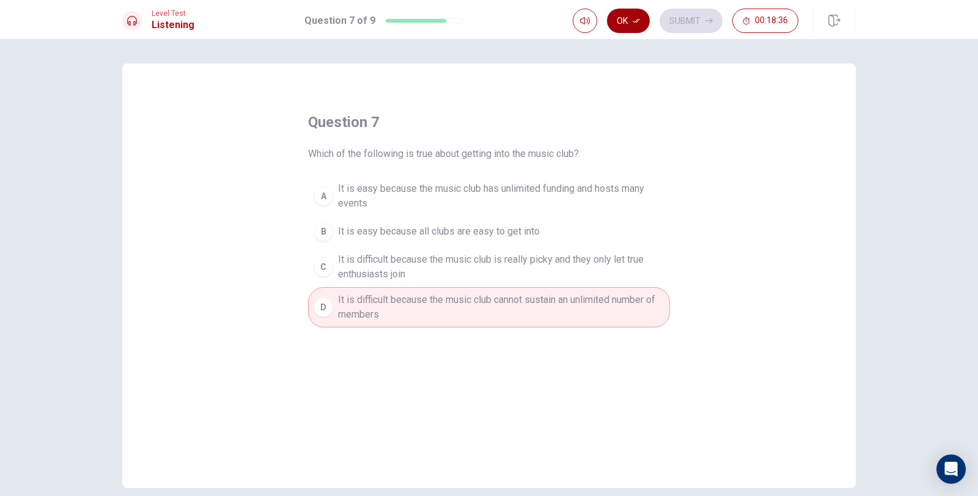
click at [636, 21] on icon "button" at bounding box center [636, 20] width 7 height 7
click at [669, 22] on button "Submit" at bounding box center [691, 21] width 63 height 24
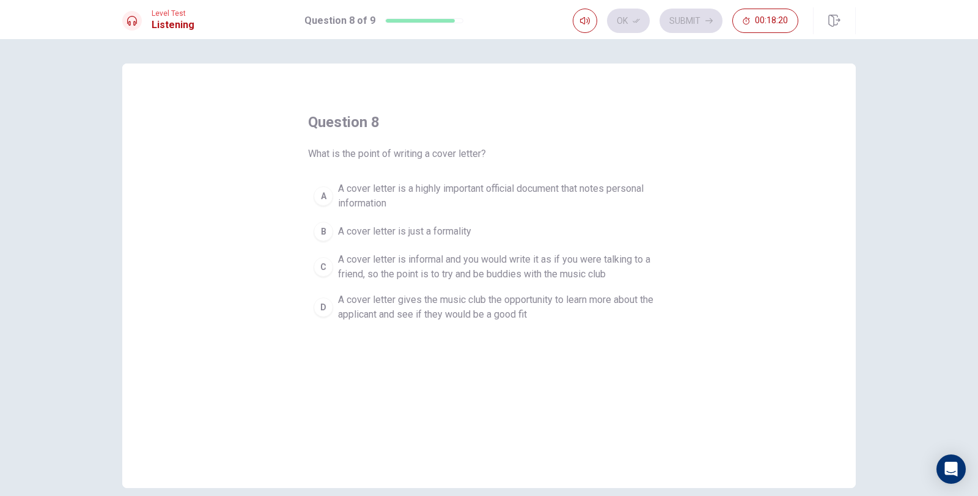
click at [497, 312] on span "A cover letter gives the music club the opportunity to learn more about the app…" at bounding box center [501, 307] width 326 height 29
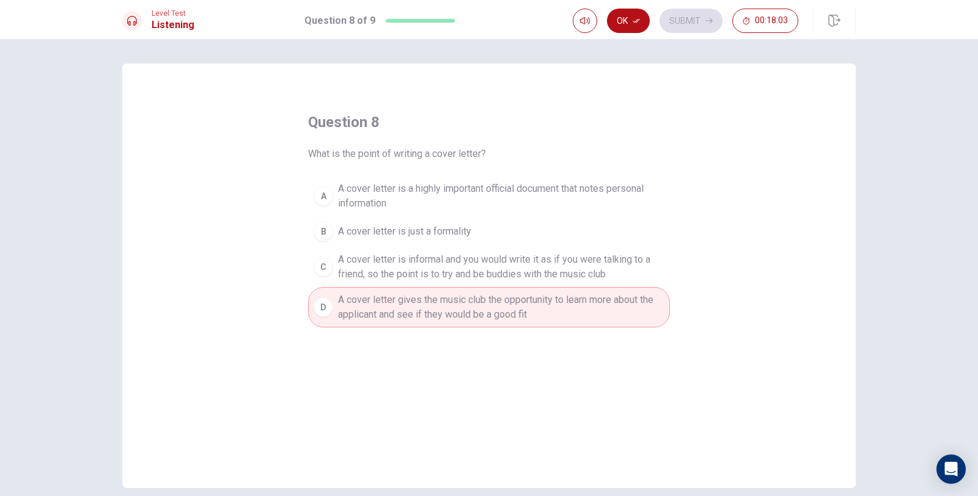
click at [644, 21] on button "Ok" at bounding box center [628, 21] width 43 height 24
click at [680, 21] on button "Submit" at bounding box center [691, 21] width 63 height 24
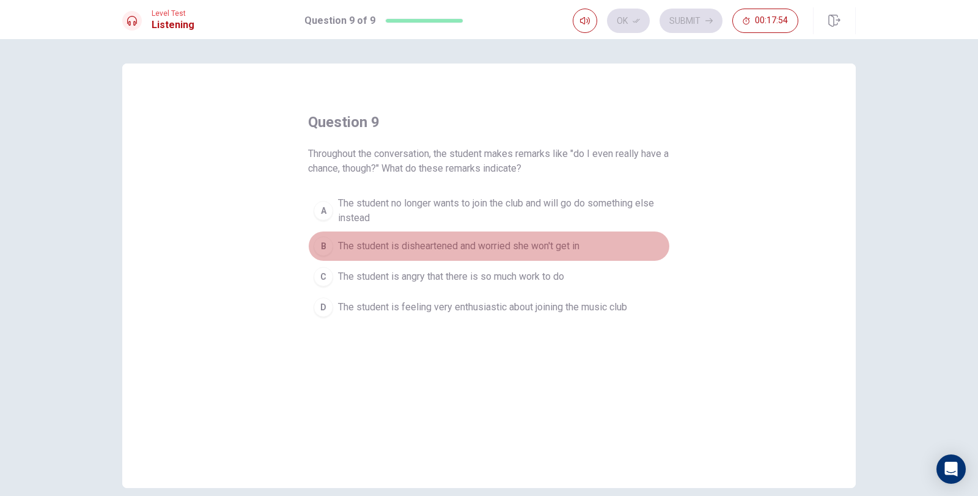
click at [443, 244] on span "The student is disheartened and worried she won't get in" at bounding box center [459, 246] width 242 height 15
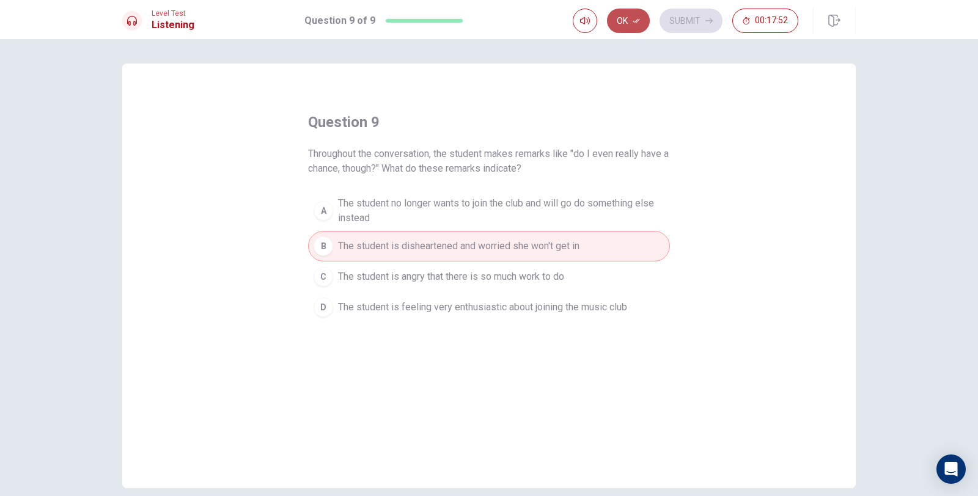
click at [635, 24] on button "Ok" at bounding box center [628, 21] width 43 height 24
click at [684, 24] on button "Submit" at bounding box center [691, 21] width 63 height 24
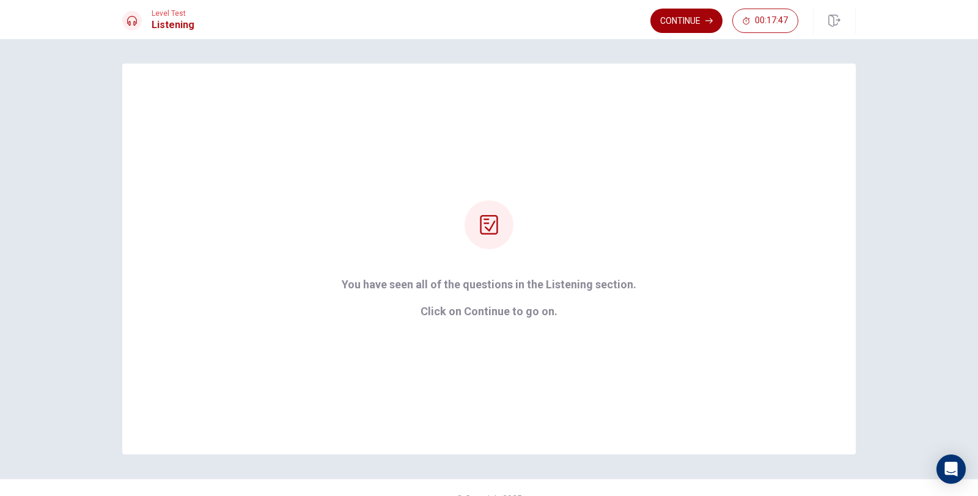
click at [708, 24] on button "Continue" at bounding box center [687, 21] width 72 height 24
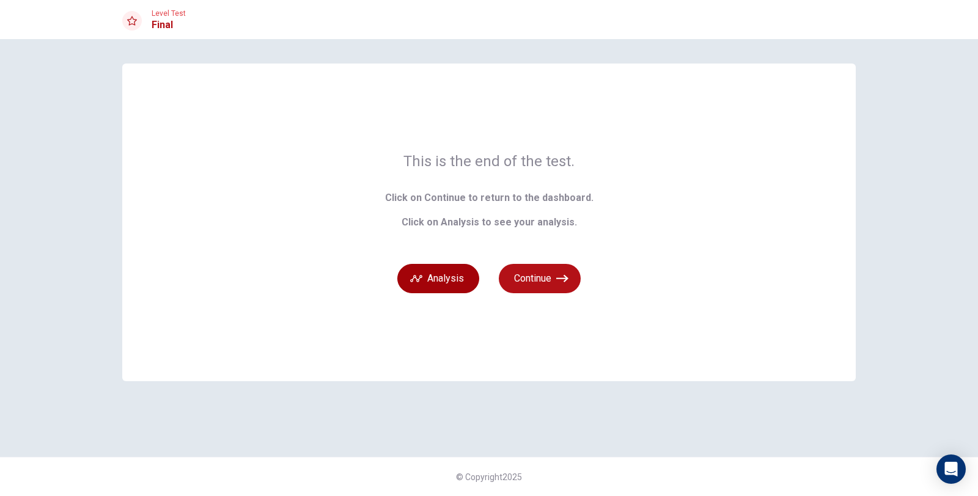
click at [433, 283] on button "Analysis" at bounding box center [438, 278] width 82 height 29
